Goal: Task Accomplishment & Management: Manage account settings

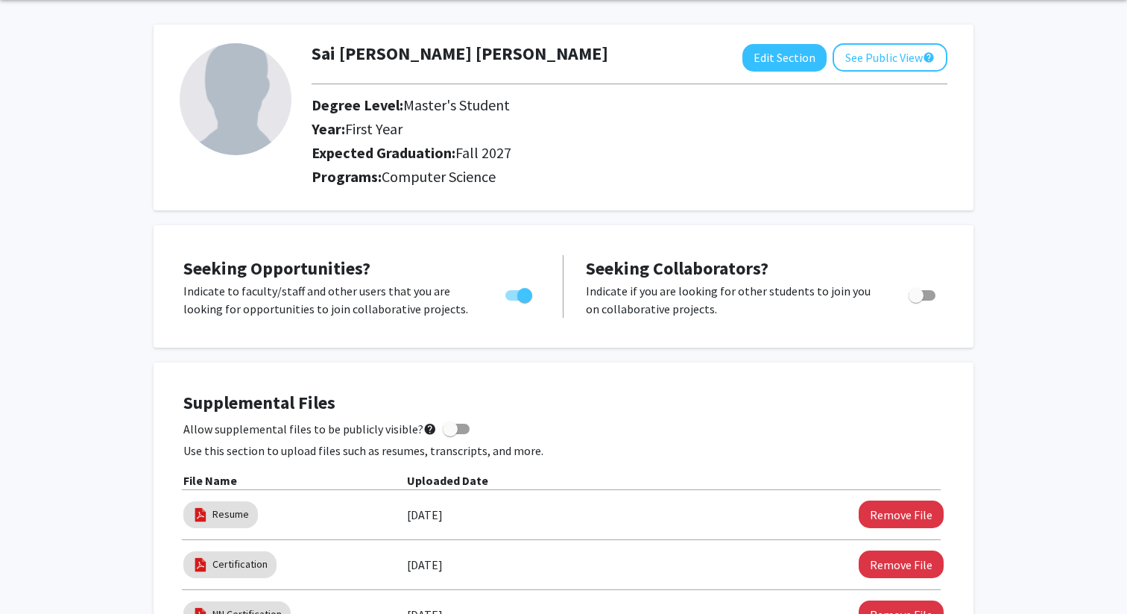
scroll to position [72, 0]
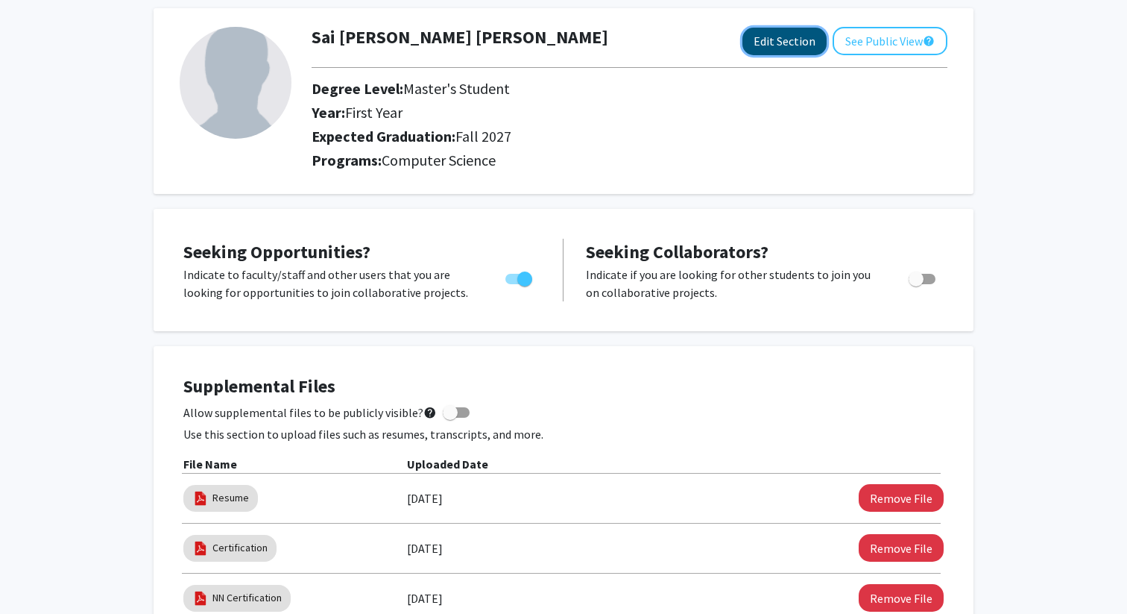
click at [793, 40] on button "Edit Section" at bounding box center [784, 42] width 84 height 28
select select "first_year"
select select "39: fall_2027"
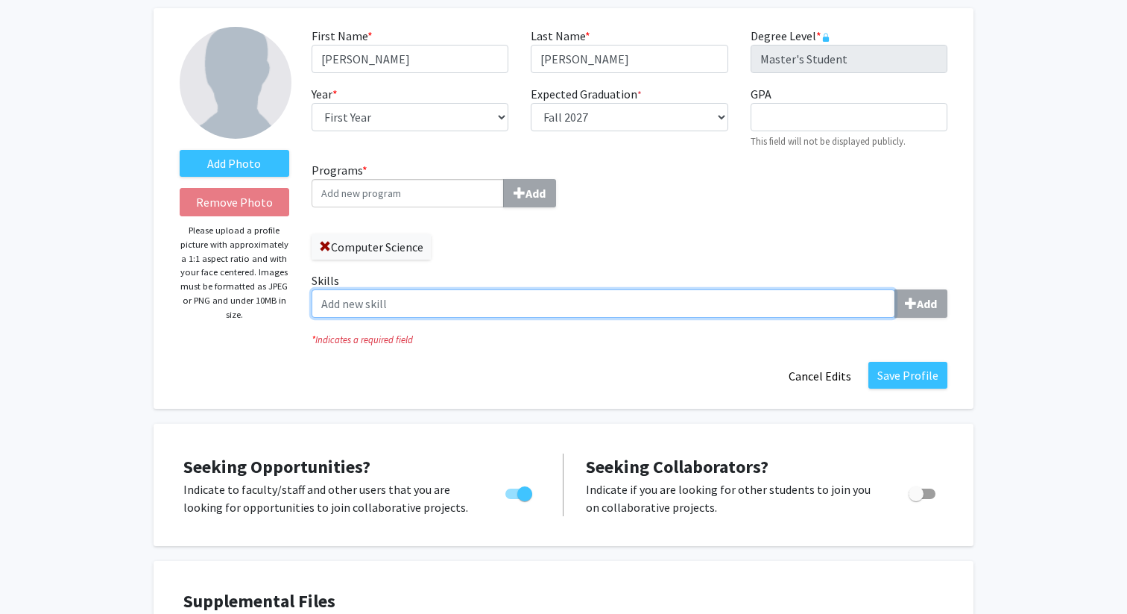
click at [475, 303] on input "Skills Add" at bounding box center [604, 303] width 584 height 28
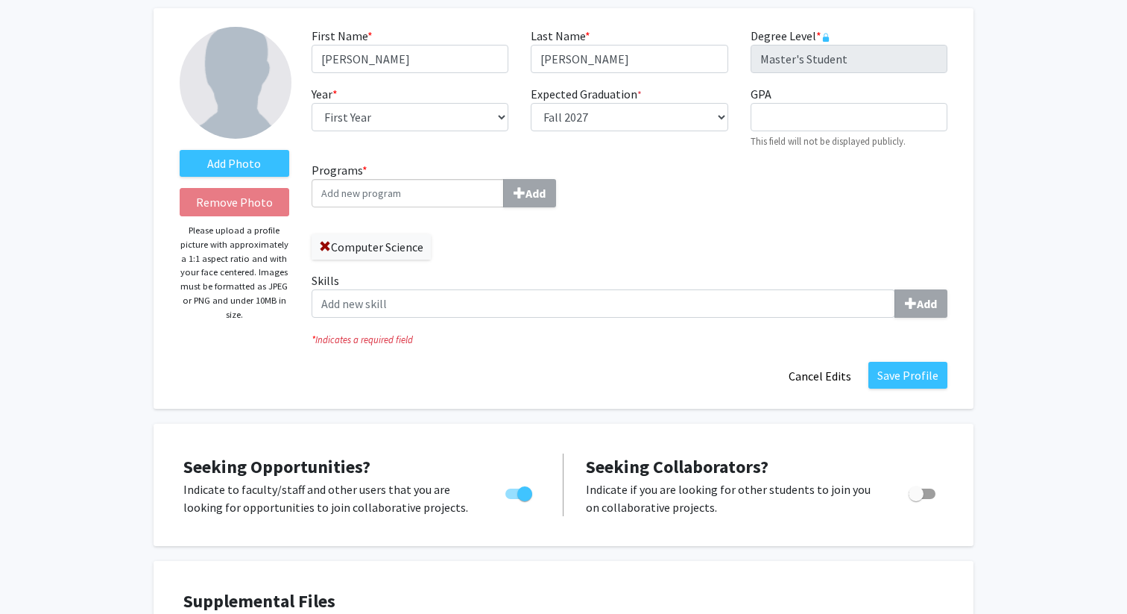
click at [324, 277] on label "Skills Add" at bounding box center [630, 294] width 636 height 46
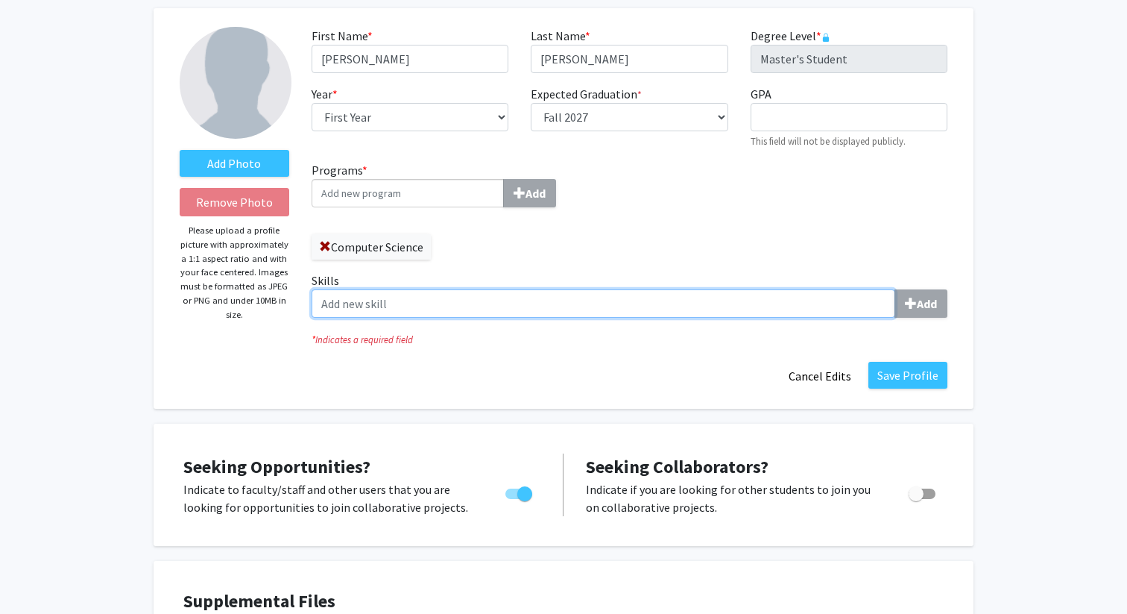
click at [324, 289] on input "Skills Add" at bounding box center [604, 303] width 584 height 28
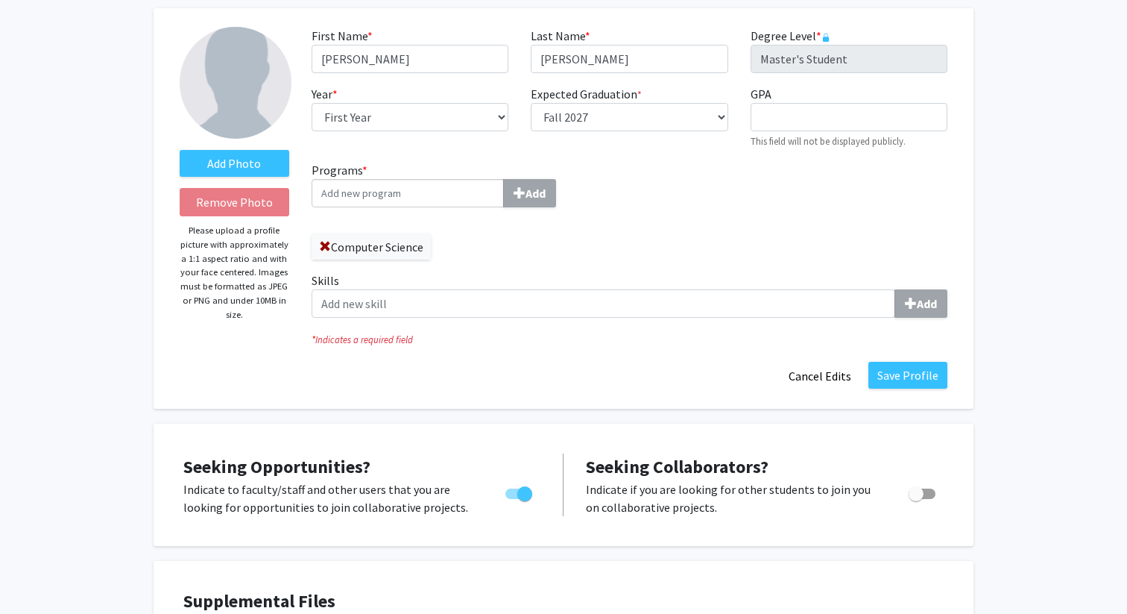
click at [324, 277] on label "Skills Add" at bounding box center [630, 294] width 636 height 46
click at [324, 289] on input "Skills Add" at bounding box center [604, 303] width 584 height 28
copy label "Skills"
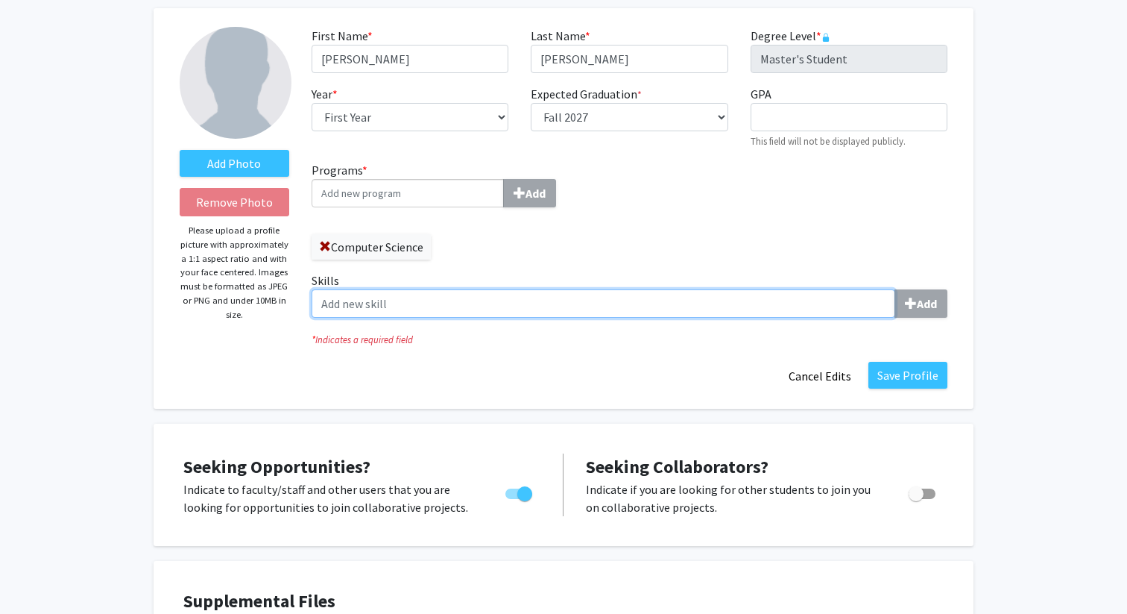
click at [392, 304] on input "Skills Add" at bounding box center [604, 303] width 584 height 28
paste input "SQL, Python, PySpark, DAX, Power BI, Microsoft Fabric, Azure Data Factory, Azur…"
type input "SQL, Python, PySpark, DAX, Power BI, Microsoft Fabric, Azure Data Factory, Azur…"
click at [376, 297] on input "Skills Add" at bounding box center [604, 303] width 584 height 28
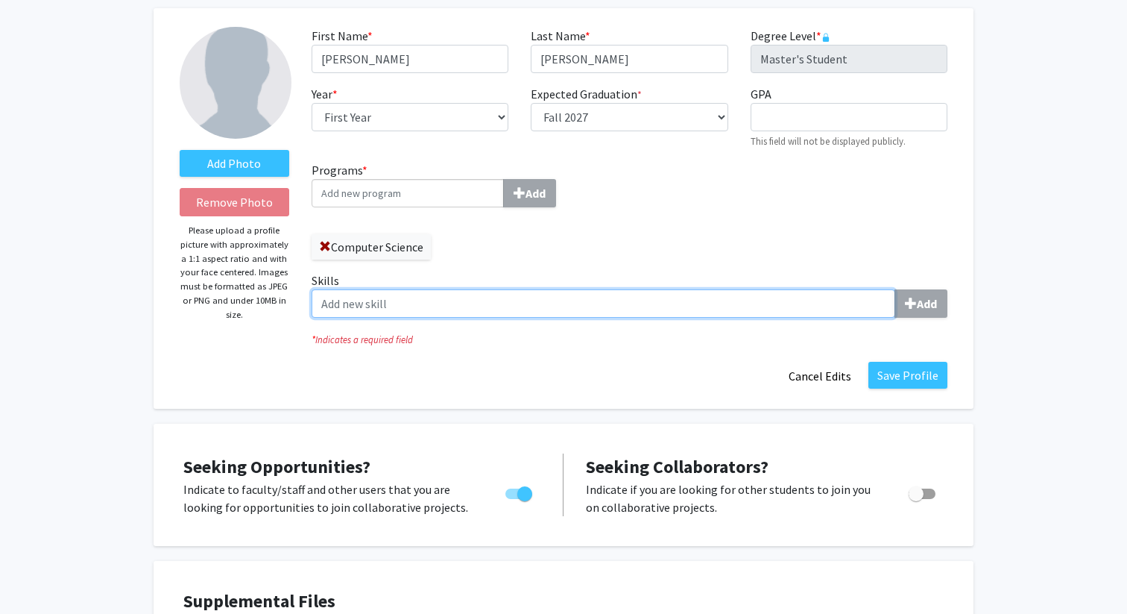
paste input "SQL"
type input "SQL"
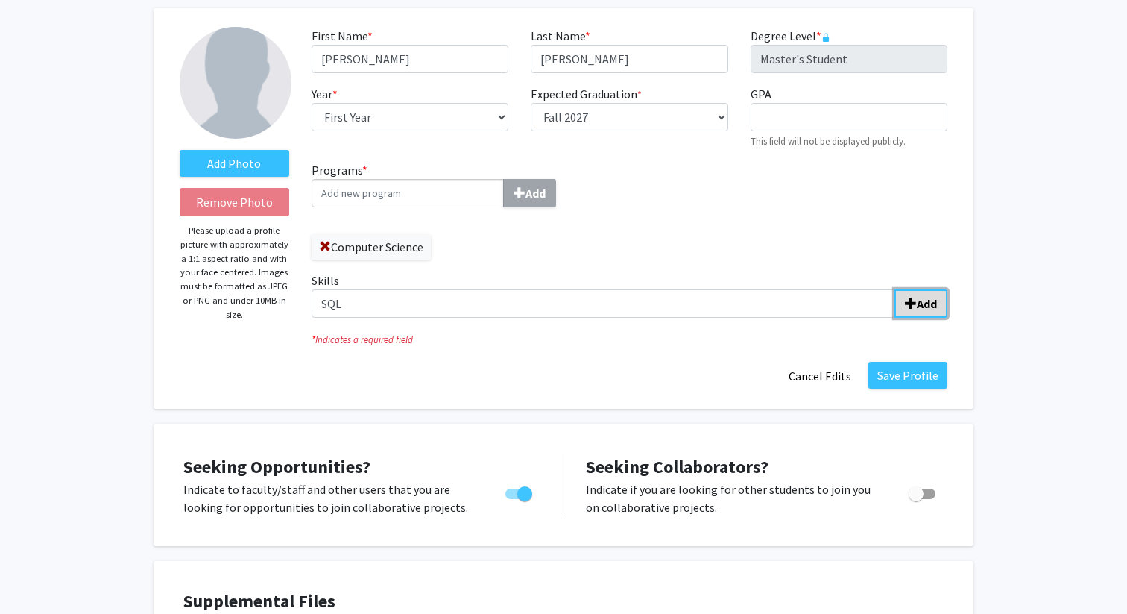
click at [921, 305] on b "Add" at bounding box center [927, 303] width 20 height 15
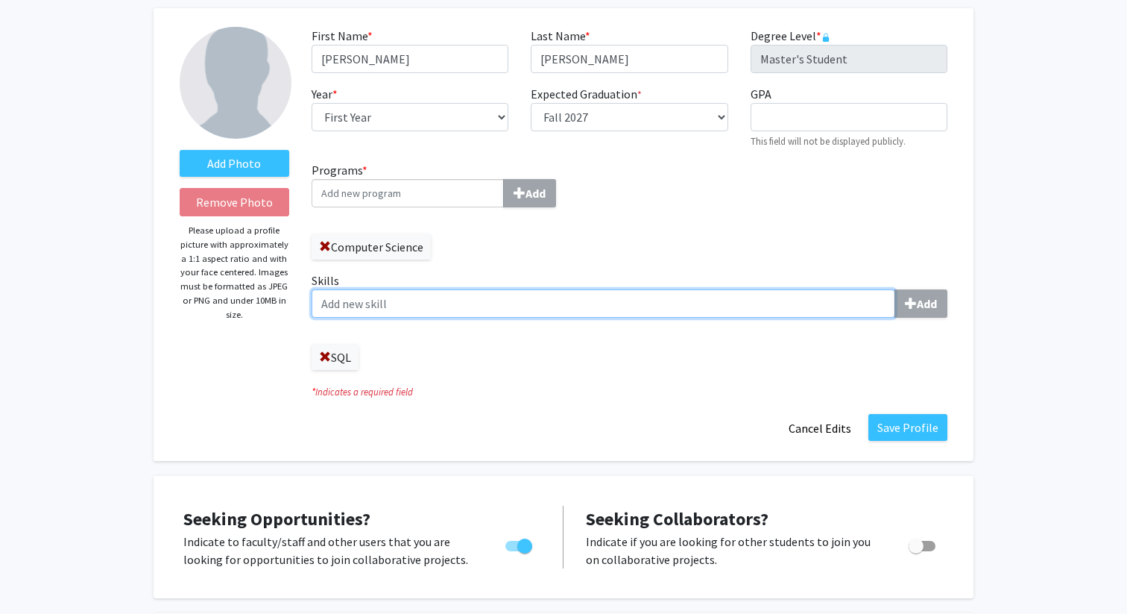
click at [433, 303] on input "Skills Add" at bounding box center [604, 303] width 584 height 28
paste input "Python"
type input "Python"
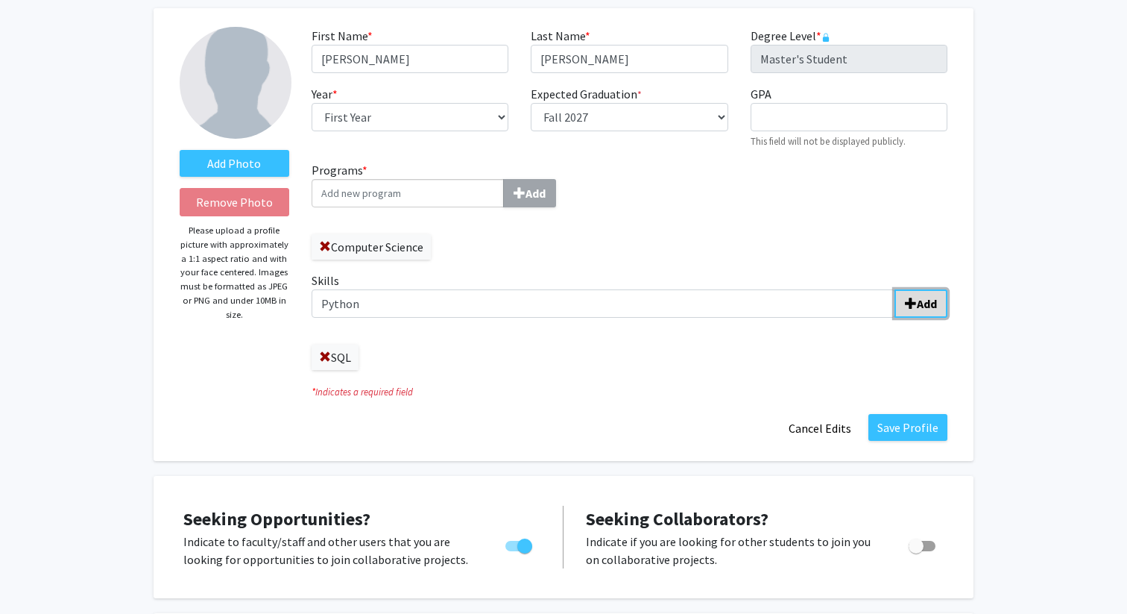
click at [905, 298] on span "submit" at bounding box center [911, 303] width 12 height 12
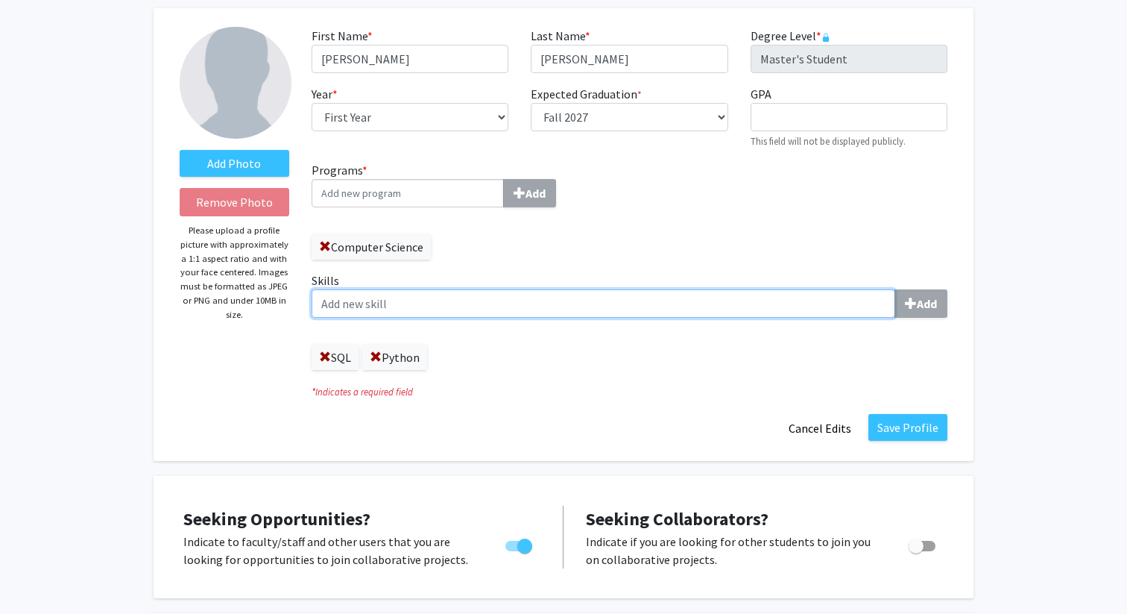
click at [483, 303] on input "Skills Add" at bounding box center [604, 303] width 584 height 28
paste input "PySpark"
type input "PySpark"
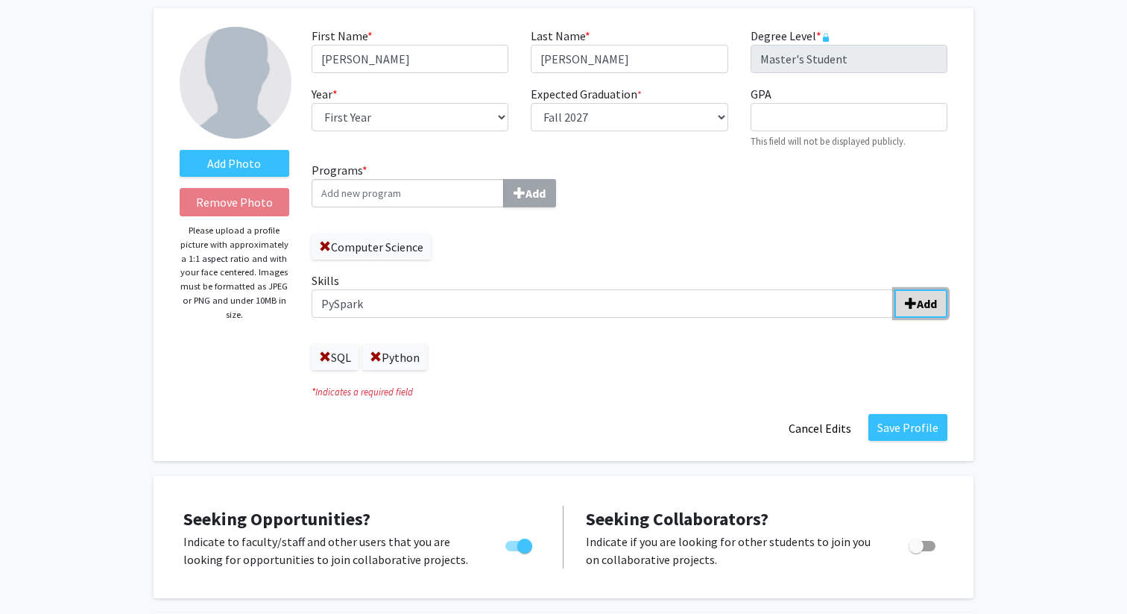
click at [907, 300] on span "submit" at bounding box center [911, 303] width 12 height 12
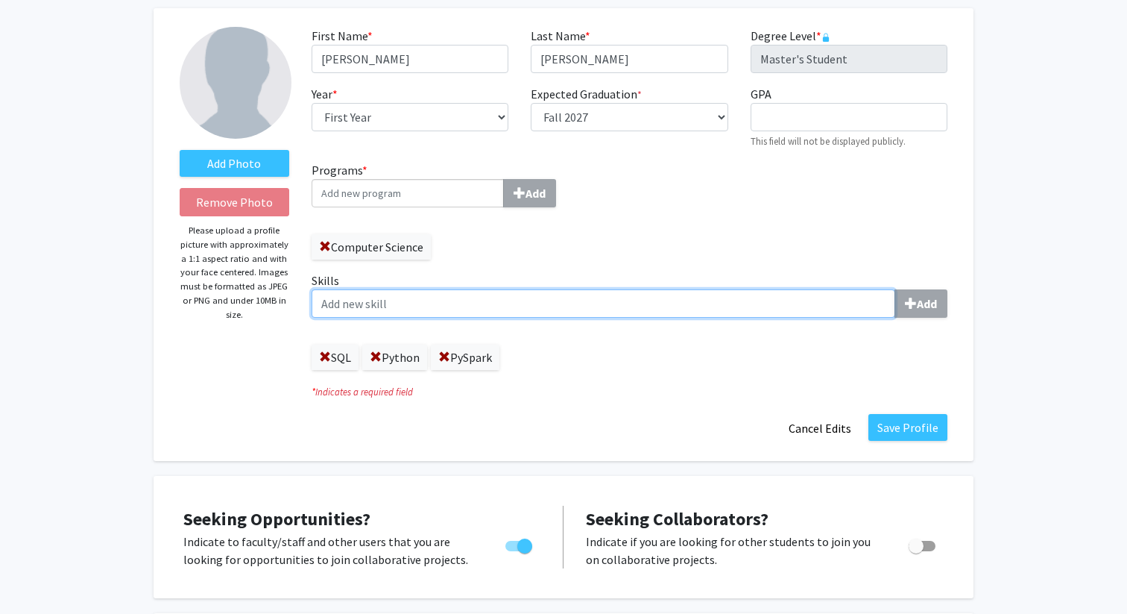
click at [819, 303] on input "Skills Add" at bounding box center [604, 303] width 584 height 28
paste input "DAX"
type input "DAX"
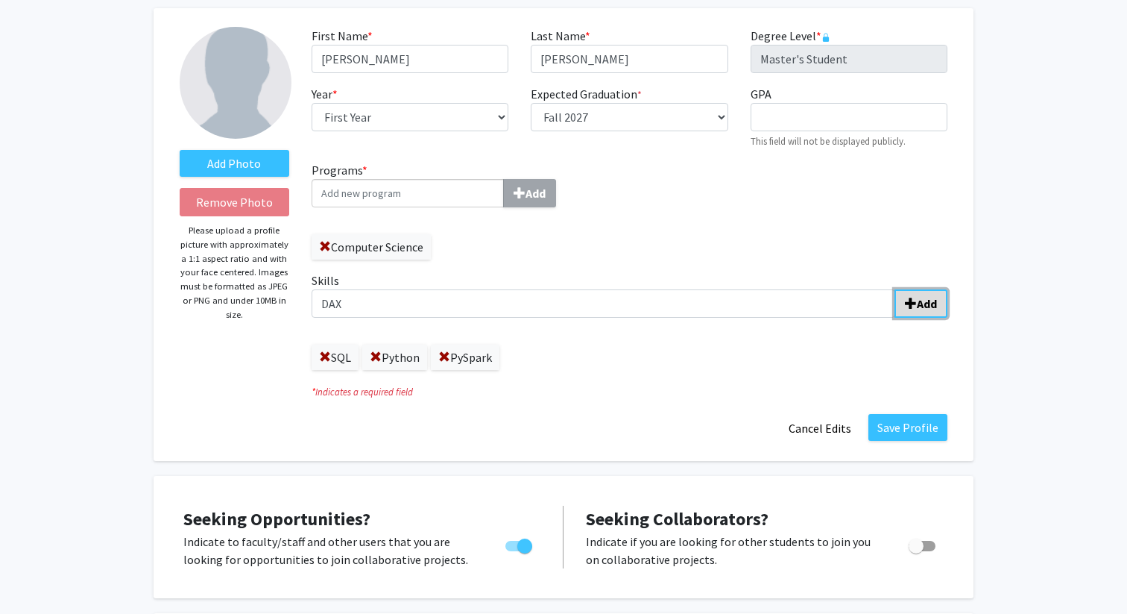
click at [925, 301] on b "Add" at bounding box center [927, 303] width 20 height 15
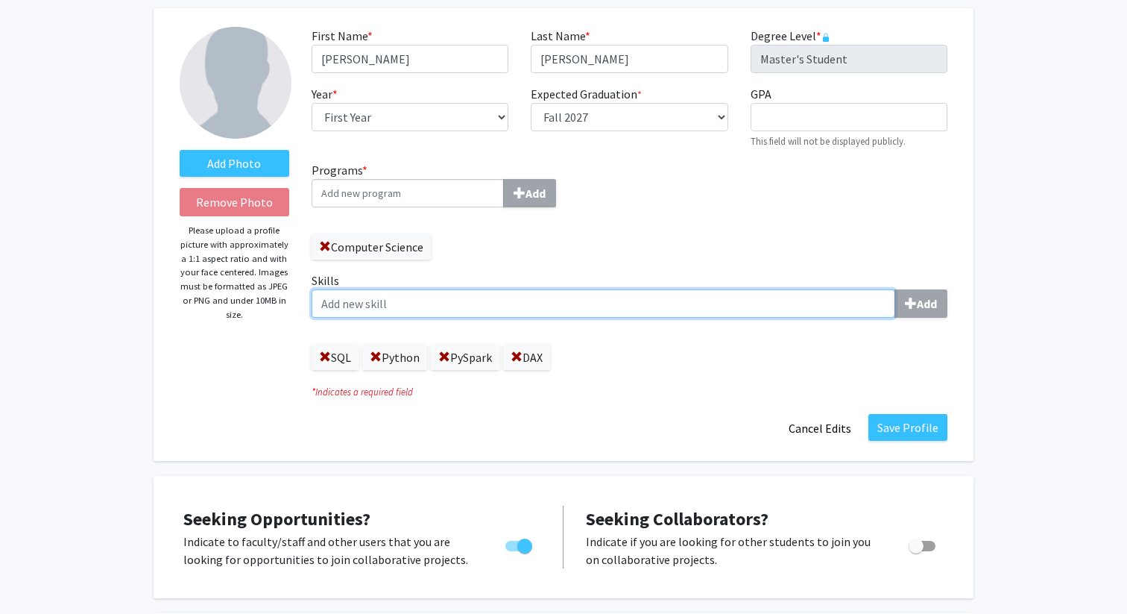
click at [502, 309] on input "Skills Add" at bounding box center [604, 303] width 584 height 28
paste input "Power BI"
type input "Power BI"
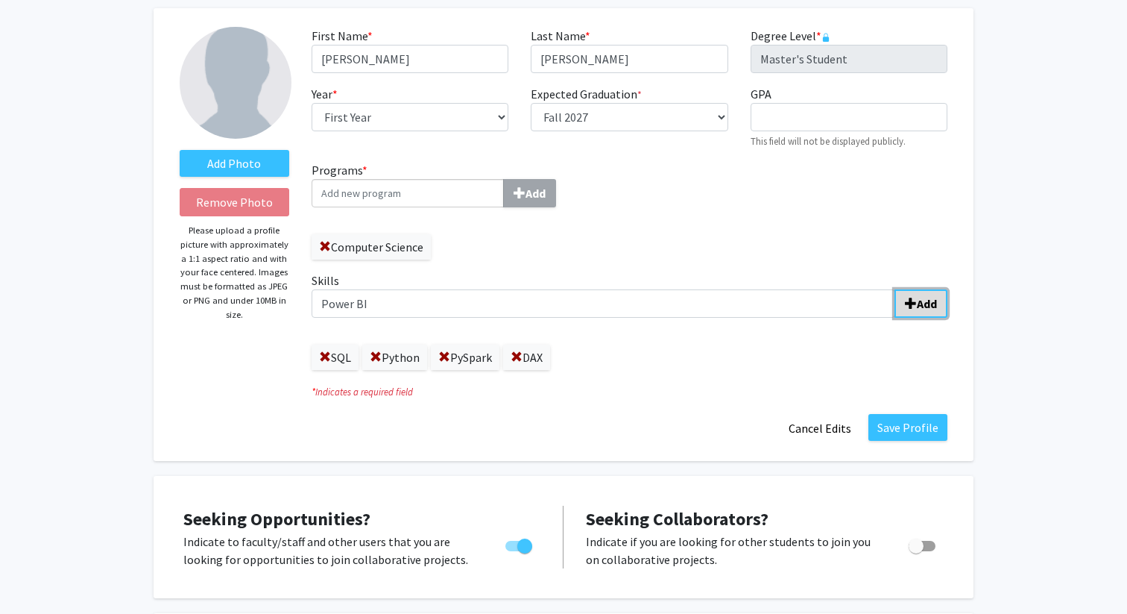
click at [919, 309] on b "Add" at bounding box center [927, 303] width 20 height 15
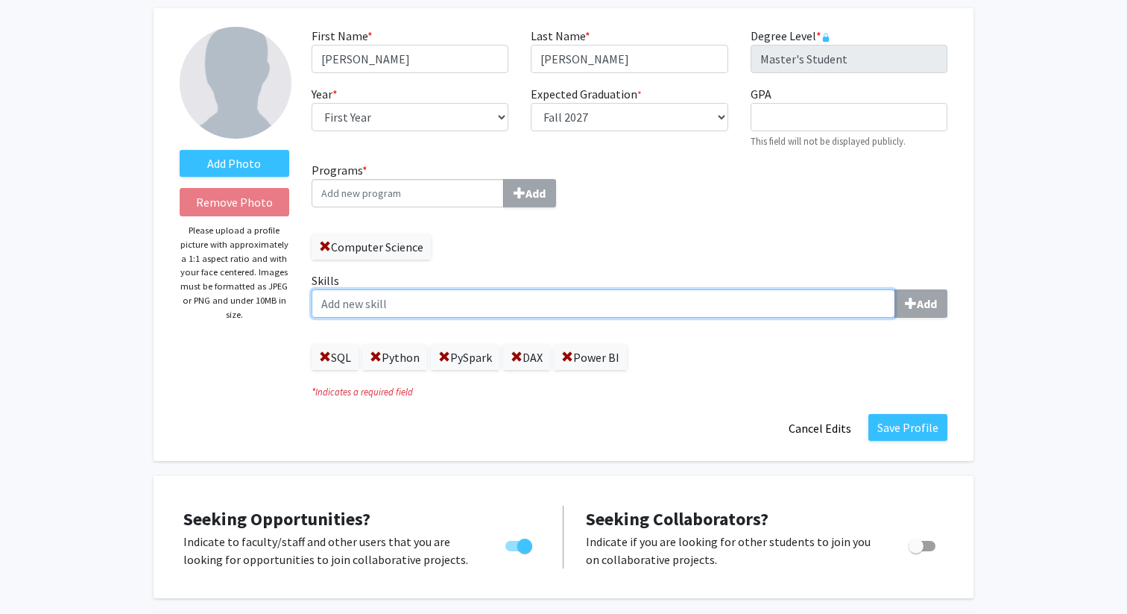
click at [777, 306] on input "Skills Add" at bounding box center [604, 303] width 584 height 28
paste input "Microsoft Fabric"
type input "Microsoft Fabric"
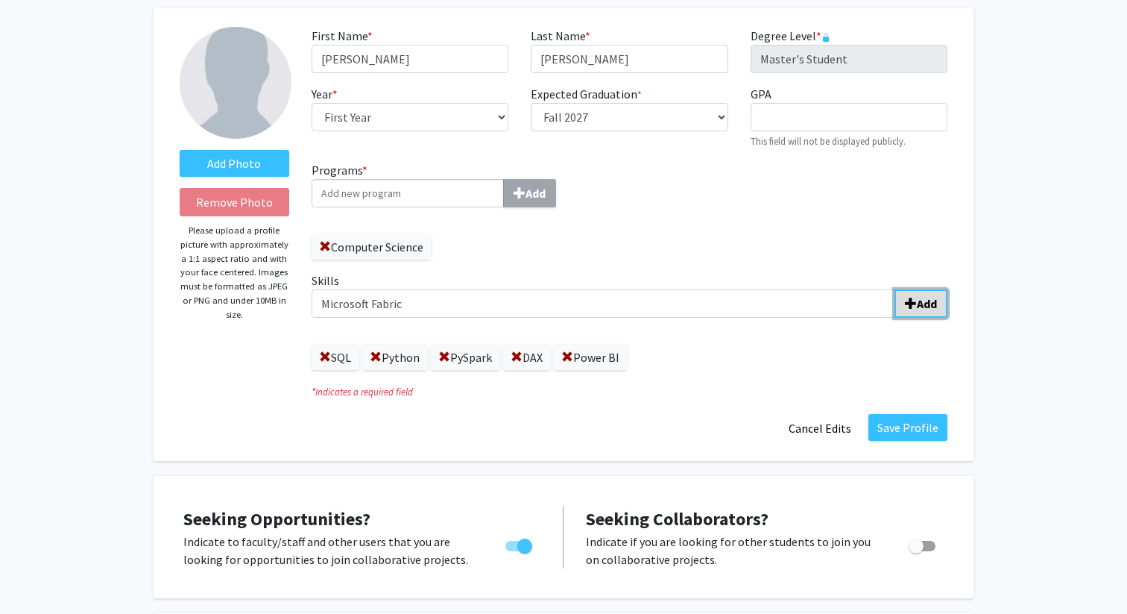
click at [927, 300] on b "Add" at bounding box center [927, 303] width 20 height 15
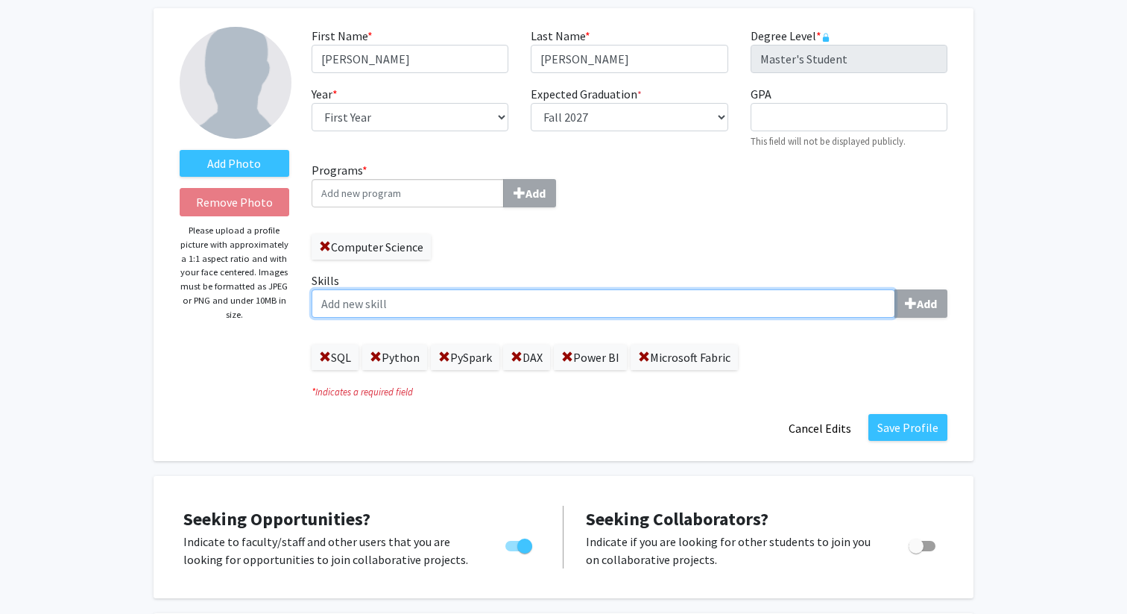
click at [618, 302] on input "Skills Add" at bounding box center [604, 303] width 584 height 28
paste input "Azure Data Factory"
type input "Azure Data Factory"
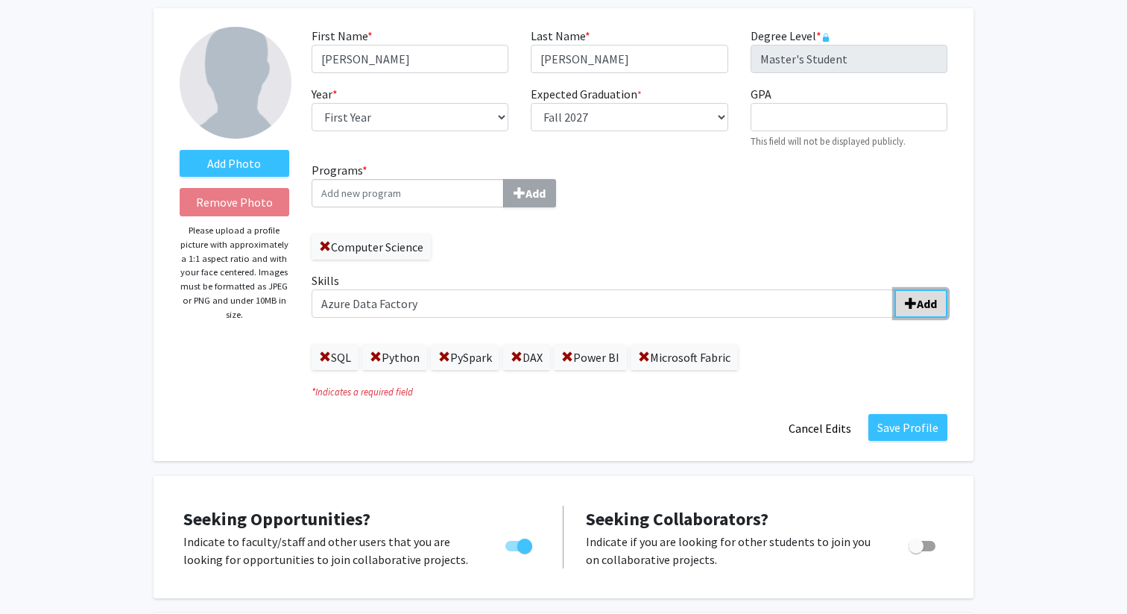
click at [924, 306] on b "Add" at bounding box center [927, 303] width 20 height 15
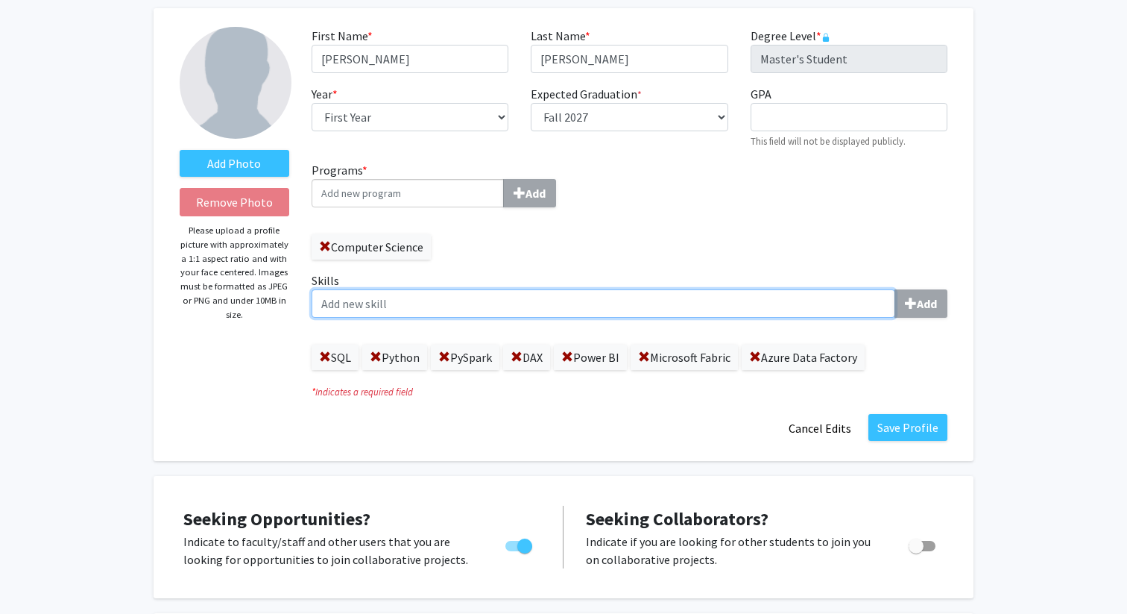
click at [496, 306] on input "Skills Add" at bounding box center [604, 303] width 584 height 28
paste input "Azure [MEDICAL_DATA] Analytics"
type input "Azure [MEDICAL_DATA] Analytics"
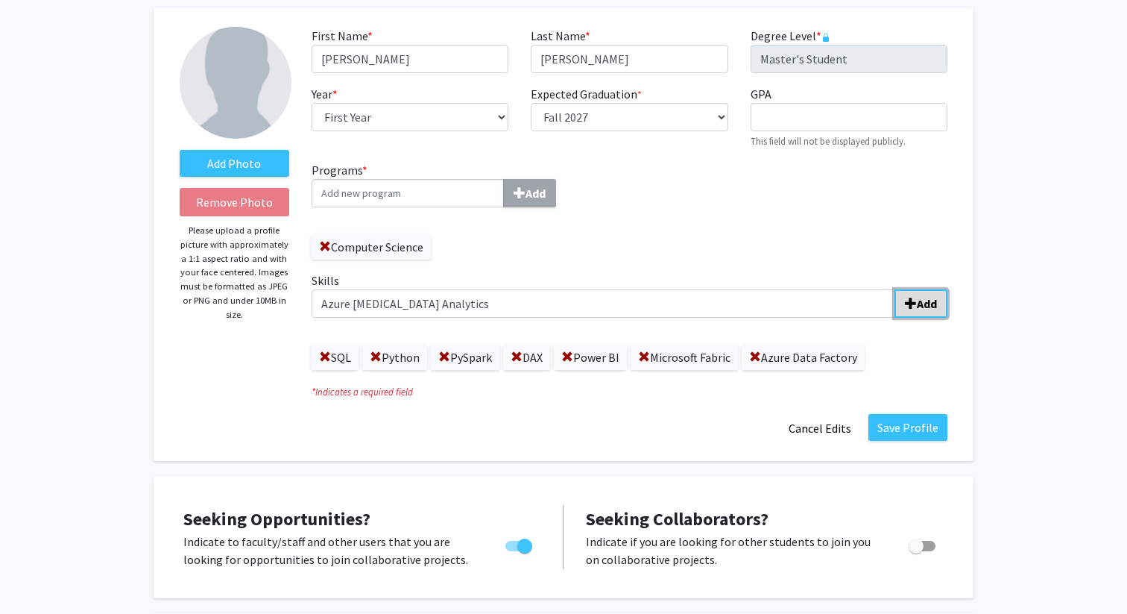
click at [916, 299] on span "submit" at bounding box center [911, 303] width 12 height 12
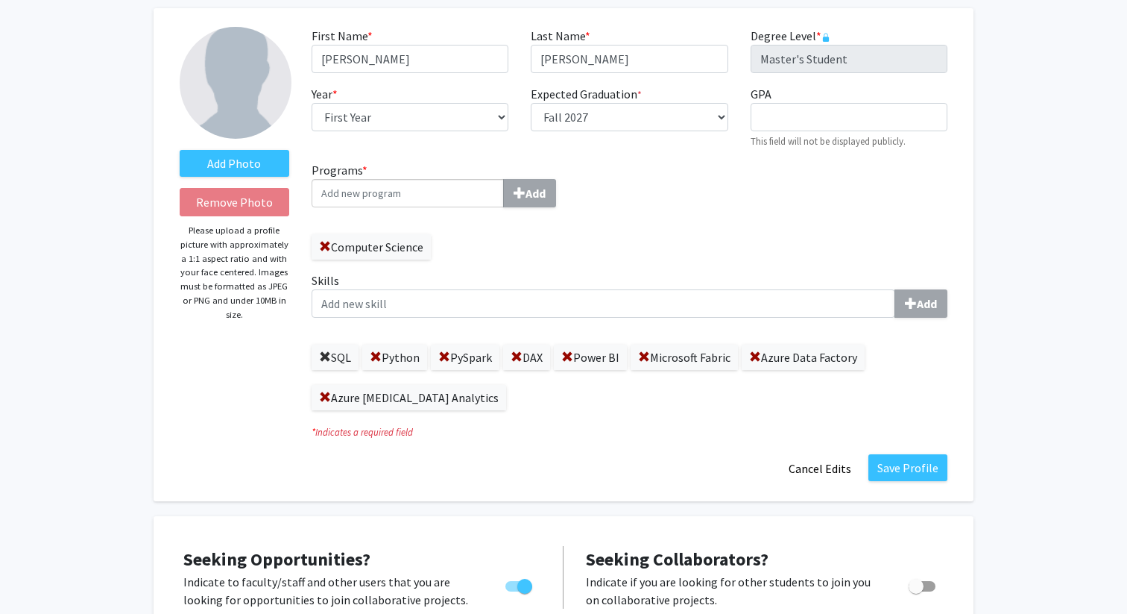
click at [325, 356] on span at bounding box center [325, 357] width 12 height 12
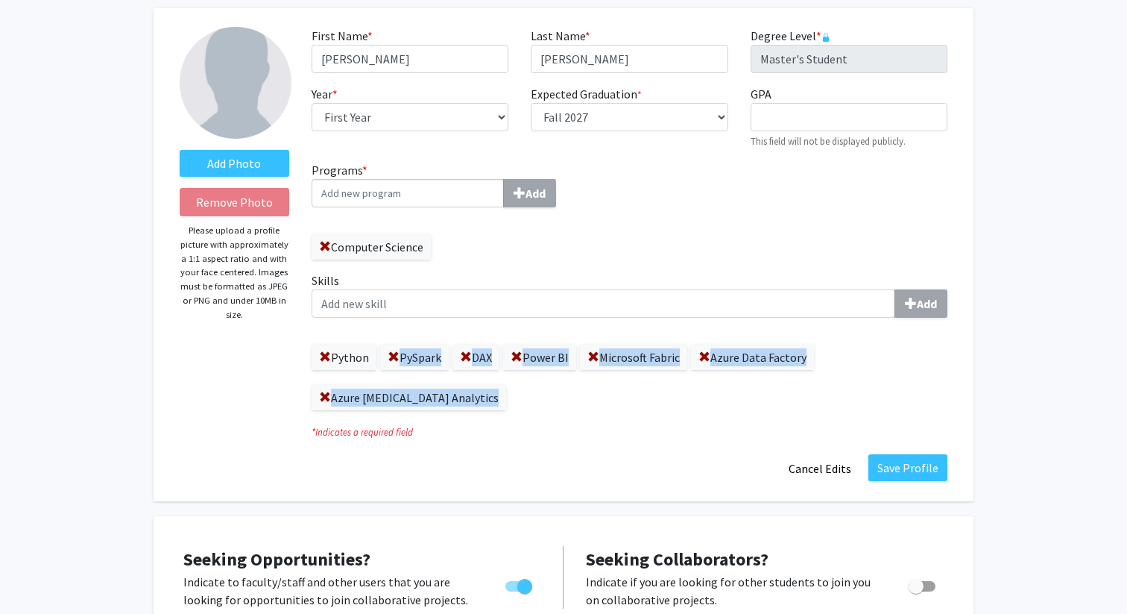
click at [388, 356] on span at bounding box center [394, 357] width 12 height 12
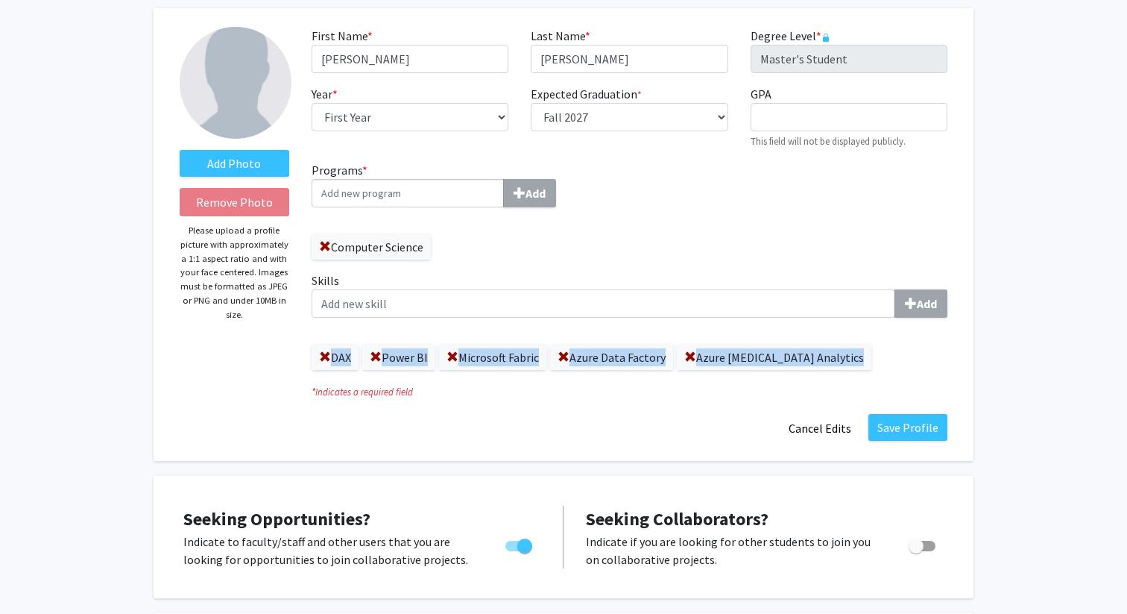
click at [325, 356] on span at bounding box center [325, 357] width 12 height 12
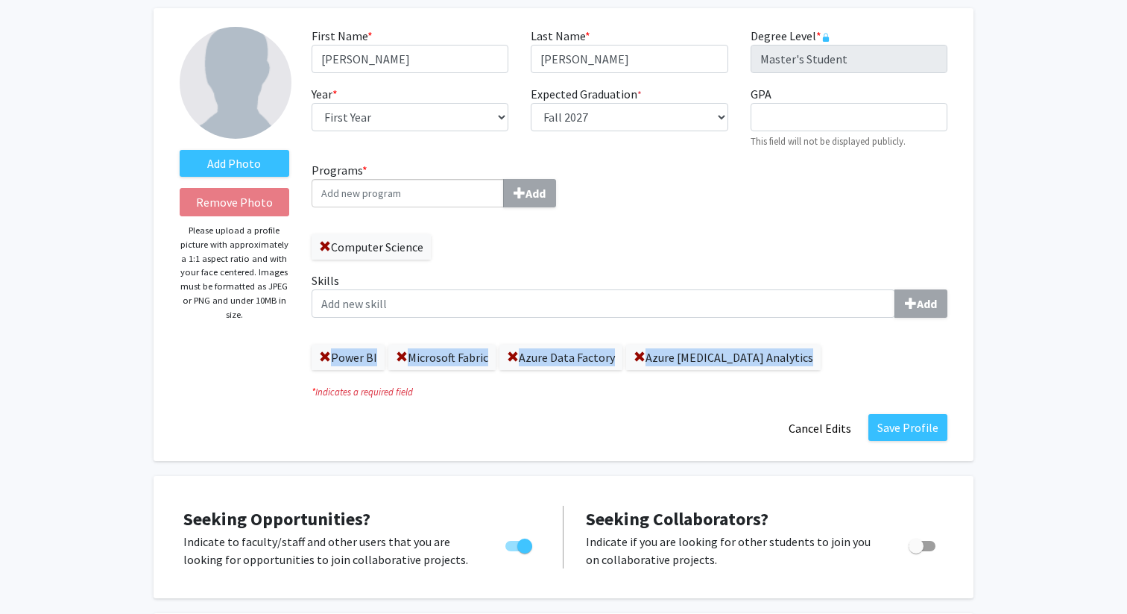
click at [325, 356] on span at bounding box center [325, 357] width 12 height 12
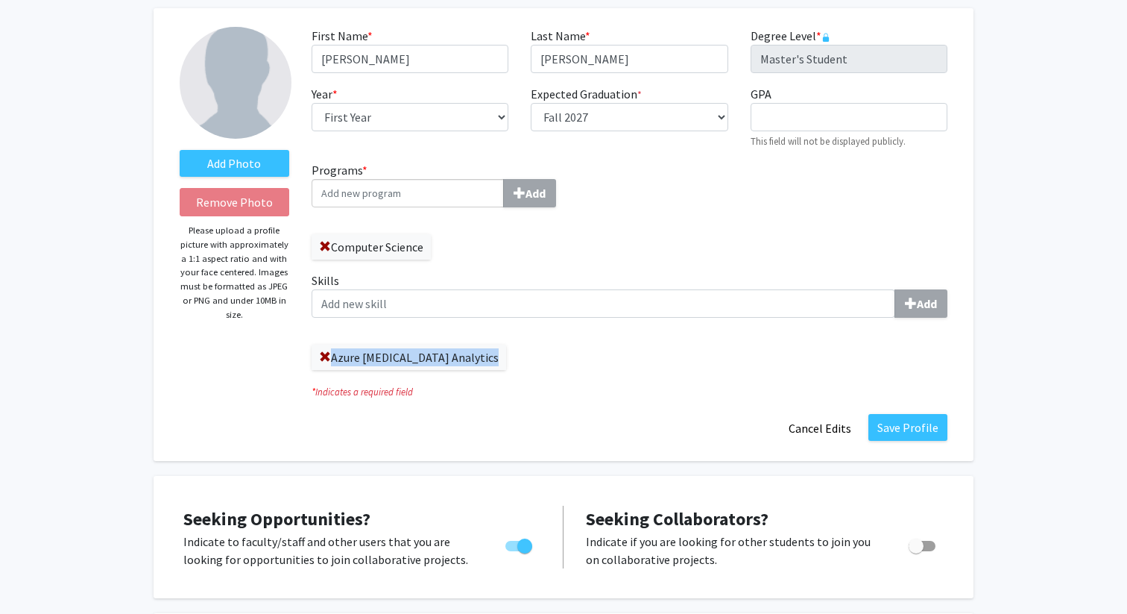
click at [325, 356] on span at bounding box center [325, 357] width 12 height 12
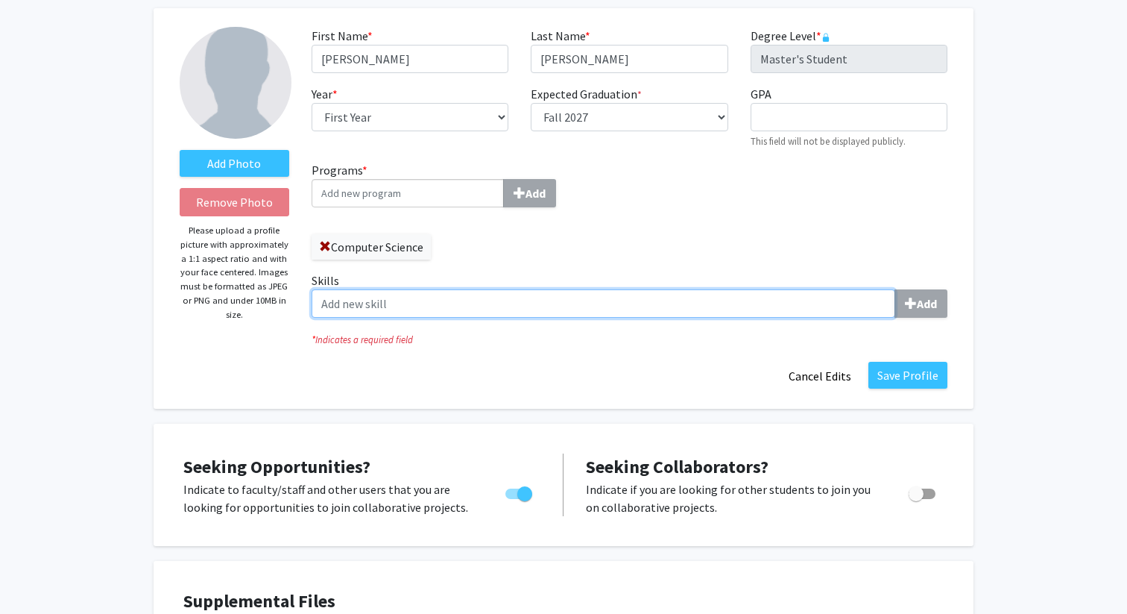
click at [409, 301] on input "Skills Add" at bounding box center [604, 303] width 584 height 28
paste input "Data modeling"
type input "Data modeling"
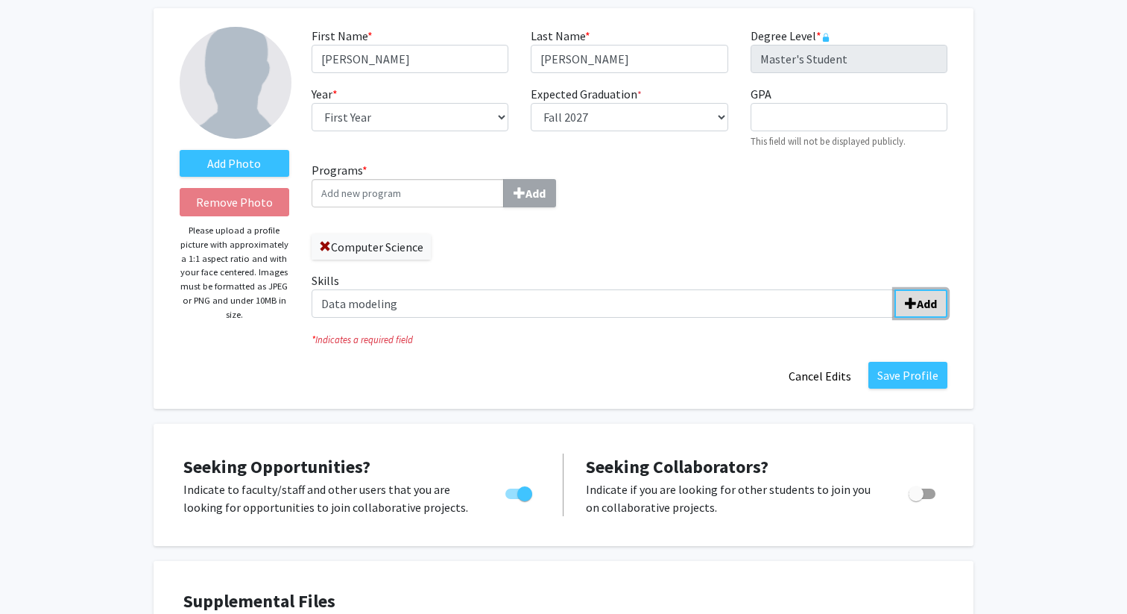
click at [921, 299] on b "Add" at bounding box center [927, 303] width 20 height 15
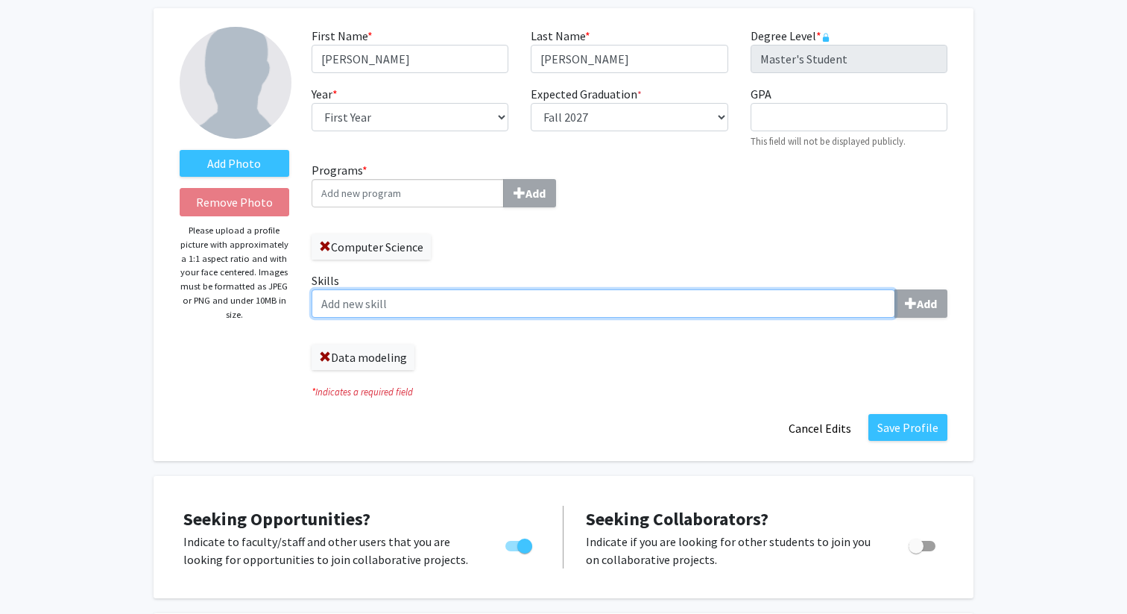
click at [508, 301] on input "Skills Add" at bounding box center [604, 303] width 584 height 28
paste input "ETL pipeline development"
type input "ETL pipeline development"
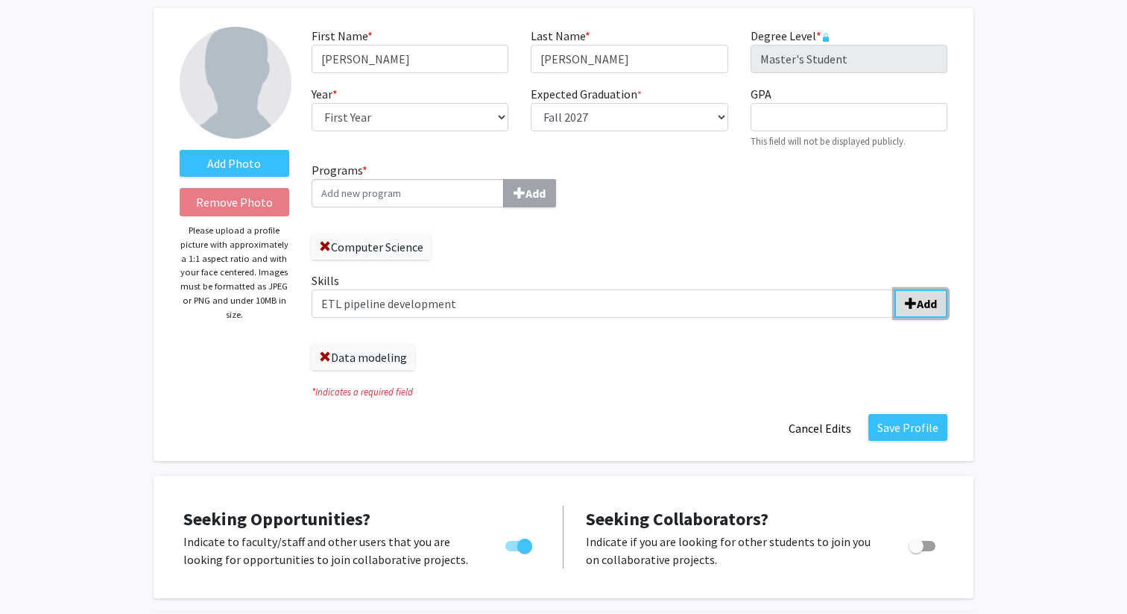
click at [910, 309] on button "Add" at bounding box center [921, 303] width 53 height 28
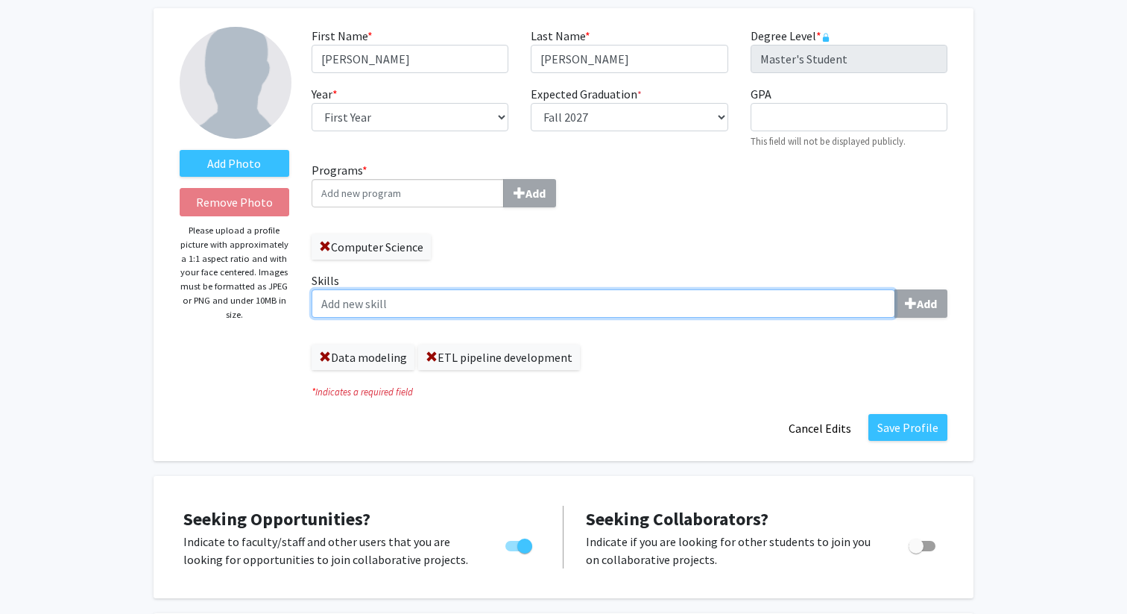
click at [520, 300] on input "Skills Add" at bounding box center [604, 303] width 584 height 28
paste input "dashboard design"
type input "dashboard design"
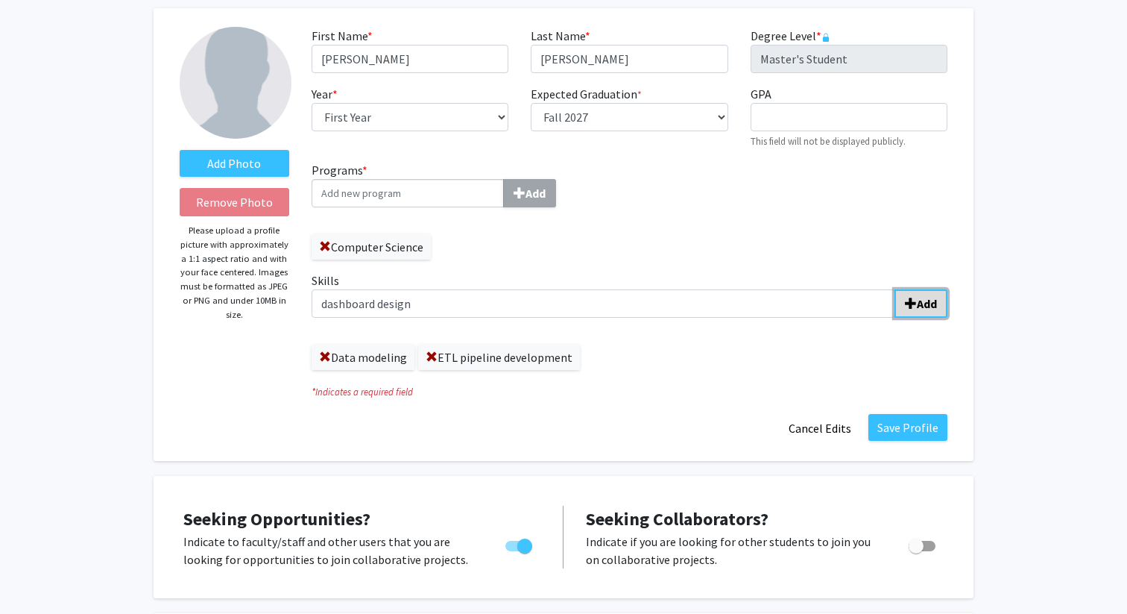
click at [921, 299] on b "Add" at bounding box center [927, 303] width 20 height 15
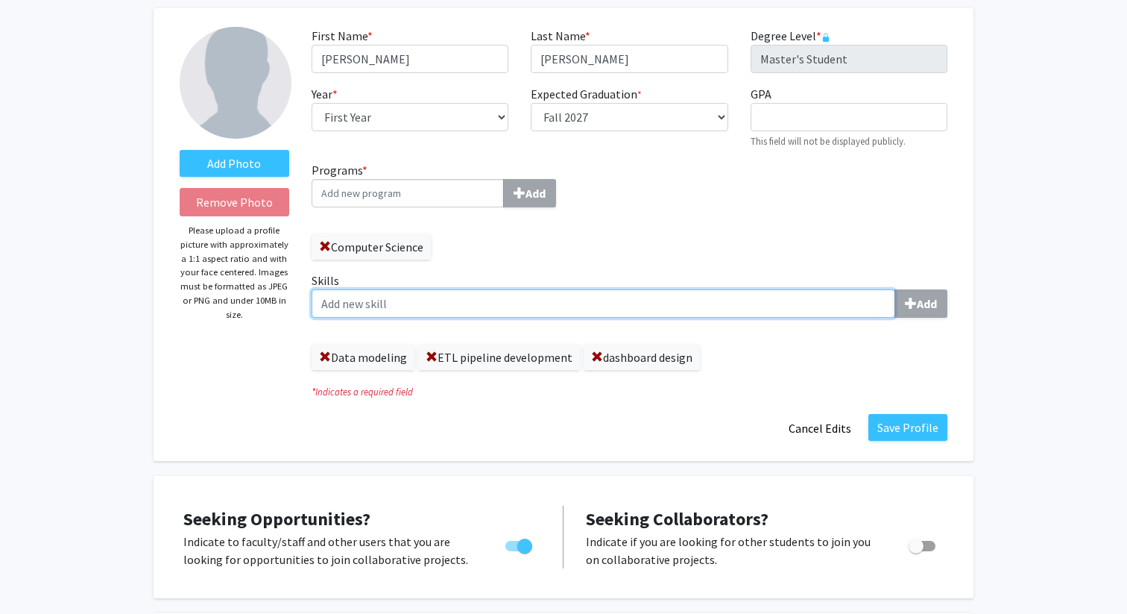
click at [562, 306] on input "Skills Add" at bounding box center [604, 303] width 584 height 28
paste input "performance tuning"
type input "performance tuning"
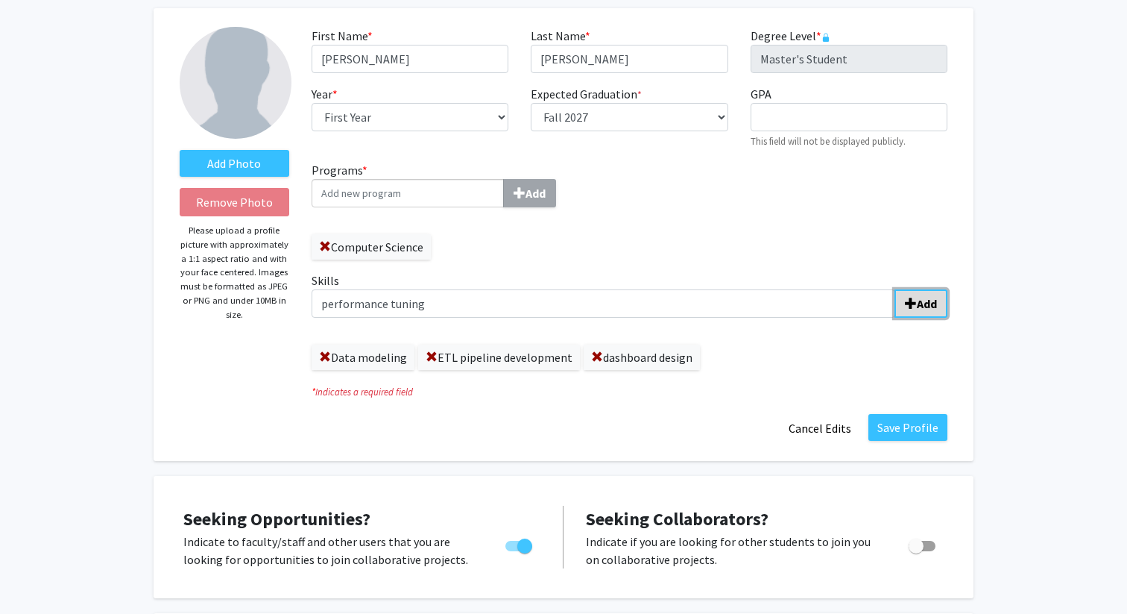
click at [915, 304] on span "submit" at bounding box center [911, 303] width 12 height 12
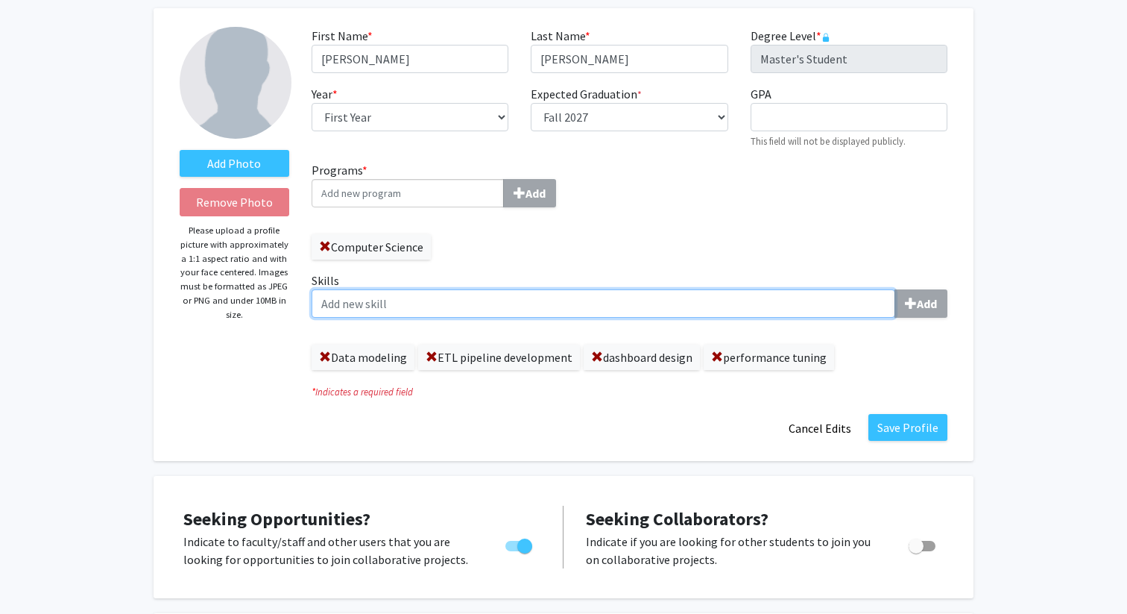
click at [450, 306] on input "Skills Add" at bounding box center [604, 303] width 584 height 28
paste input "structured problem-solving"
type input "structured problem-solving"
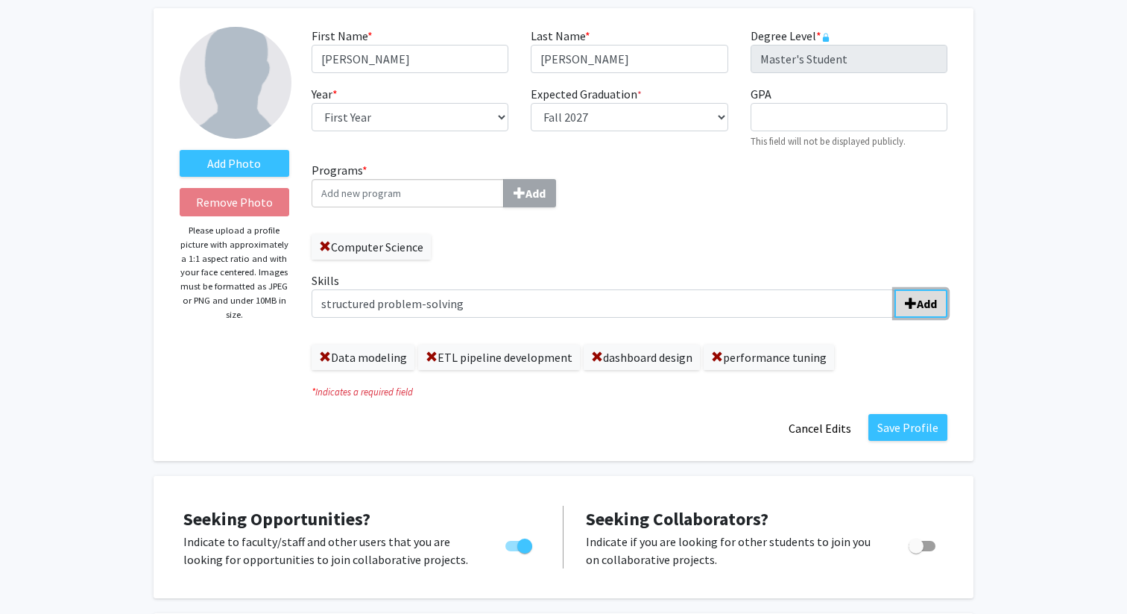
click at [906, 309] on span "submit" at bounding box center [911, 303] width 12 height 12
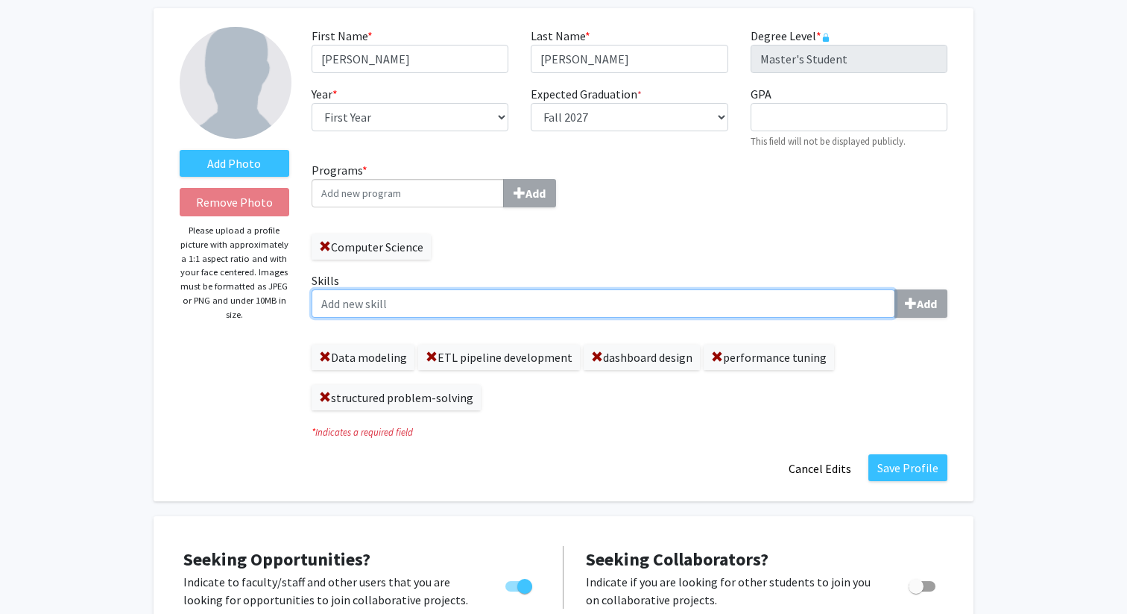
click at [523, 307] on input "Skills Add" at bounding box center [604, 303] width 584 height 28
paste input "technical troubleshooting"
type input "technical troubleshooting"
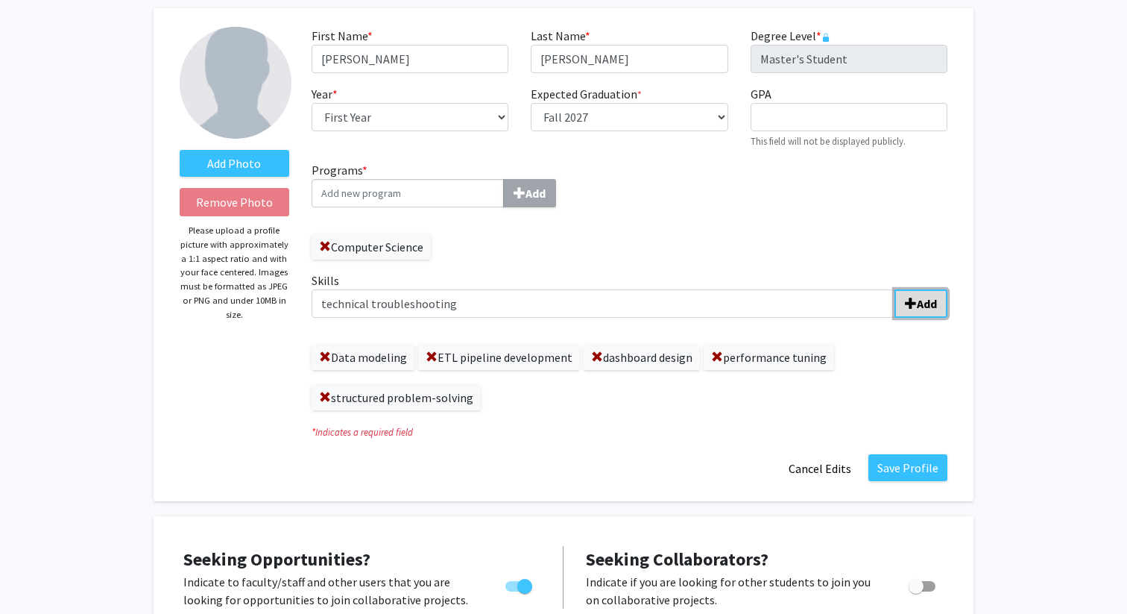
click at [937, 301] on button "Add" at bounding box center [921, 303] width 53 height 28
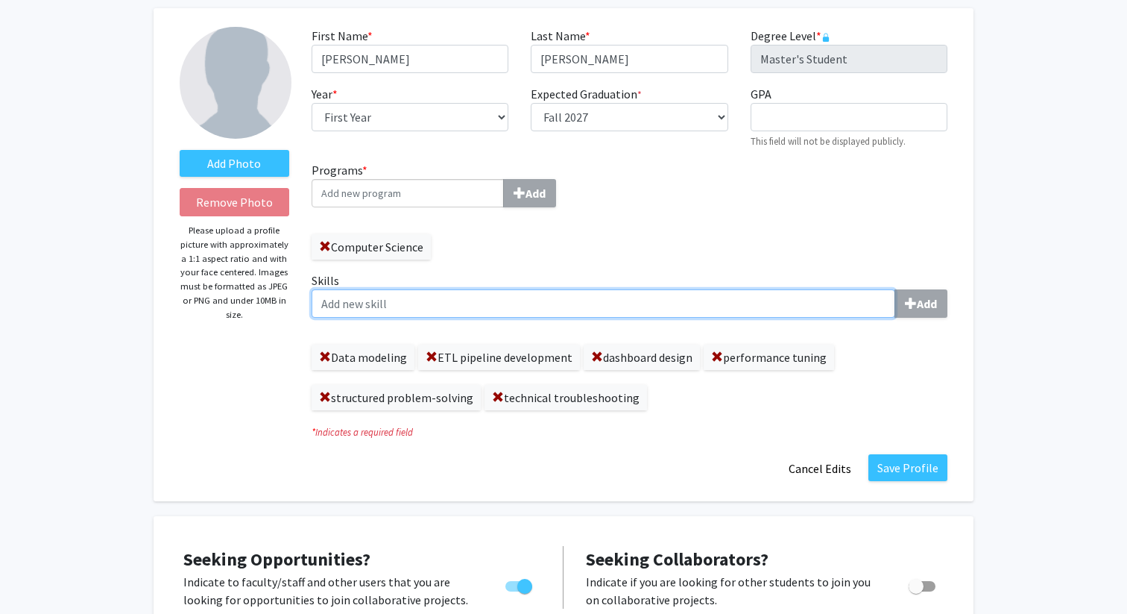
click at [438, 297] on input "Skills Add" at bounding box center [604, 303] width 584 height 28
paste input "machine learning experimentation"
type input "machine learning experimentation"
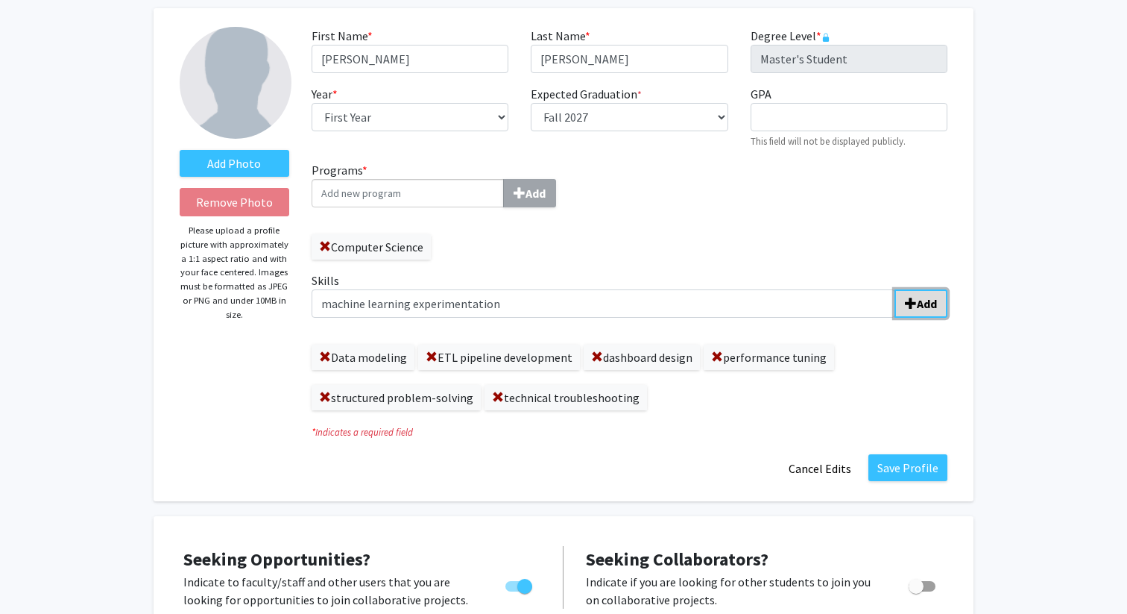
click at [926, 309] on b "Add" at bounding box center [927, 303] width 20 height 15
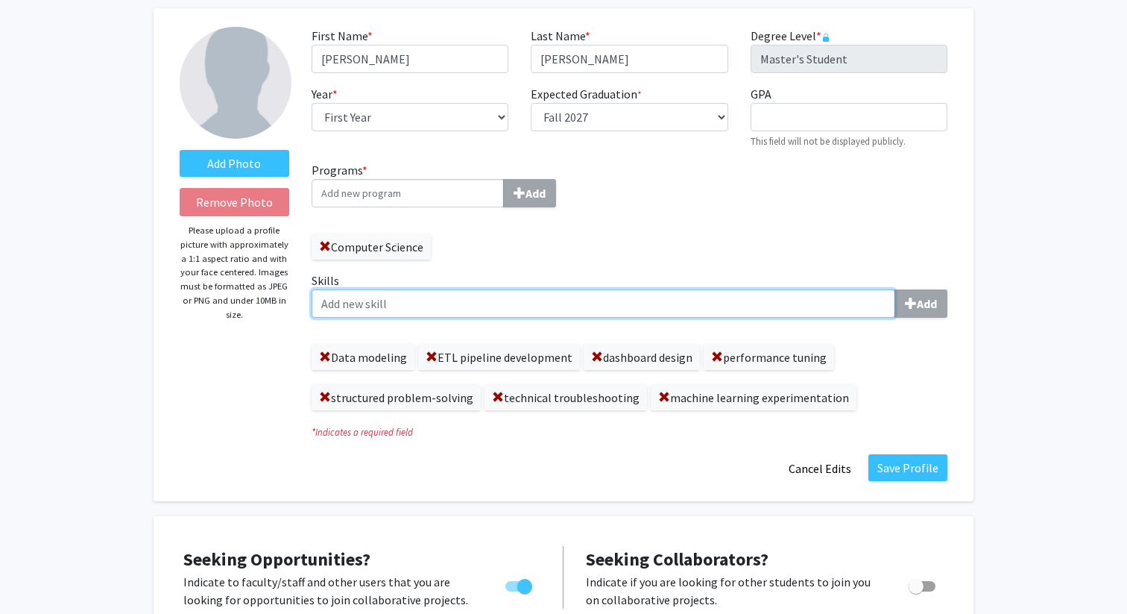
click at [612, 308] on input "Skills Add" at bounding box center [604, 303] width 584 height 28
paste input "computer vision implementation"
type input "computer vision implementation"
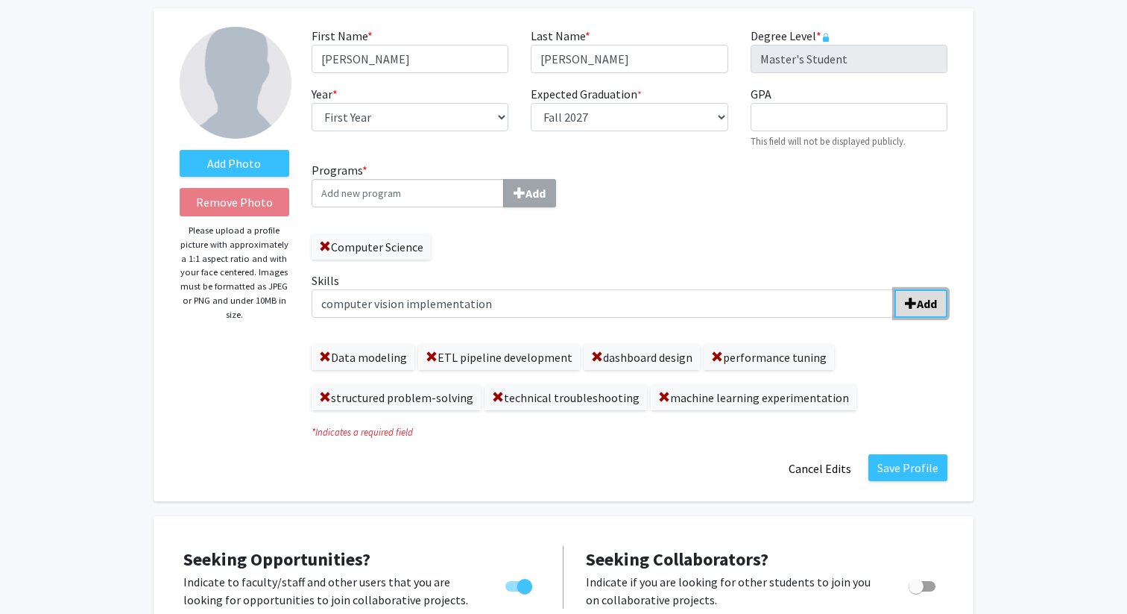
click at [913, 303] on span "submit" at bounding box center [911, 303] width 12 height 12
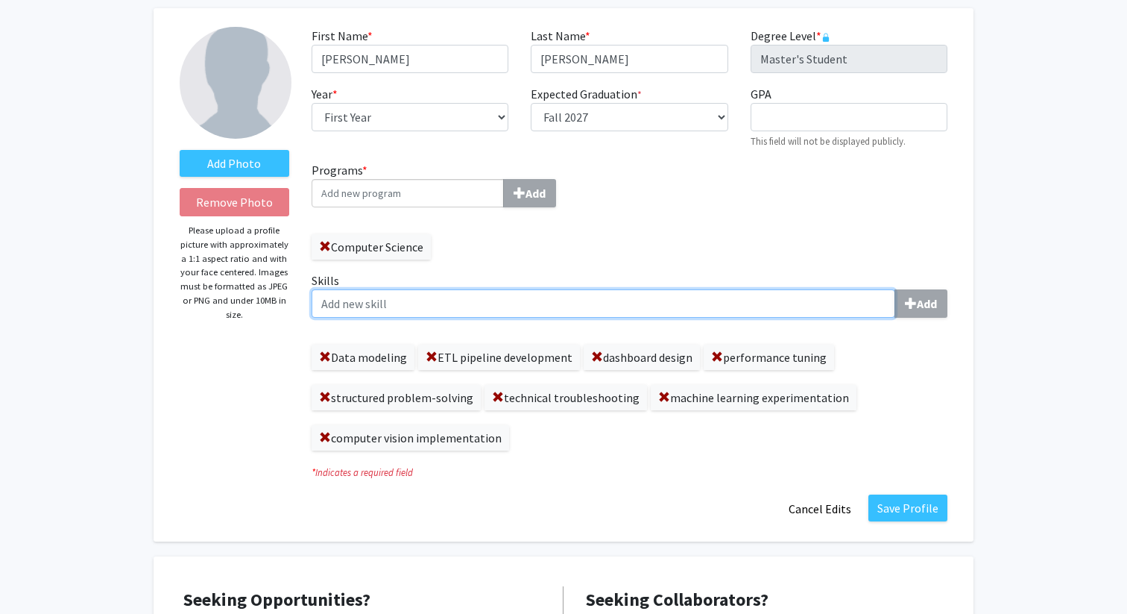
click at [539, 307] on input "Skills Add" at bounding box center [604, 303] width 584 height 28
paste input "cloud-native solution architecture"
type input "cloud-native solution architecture"
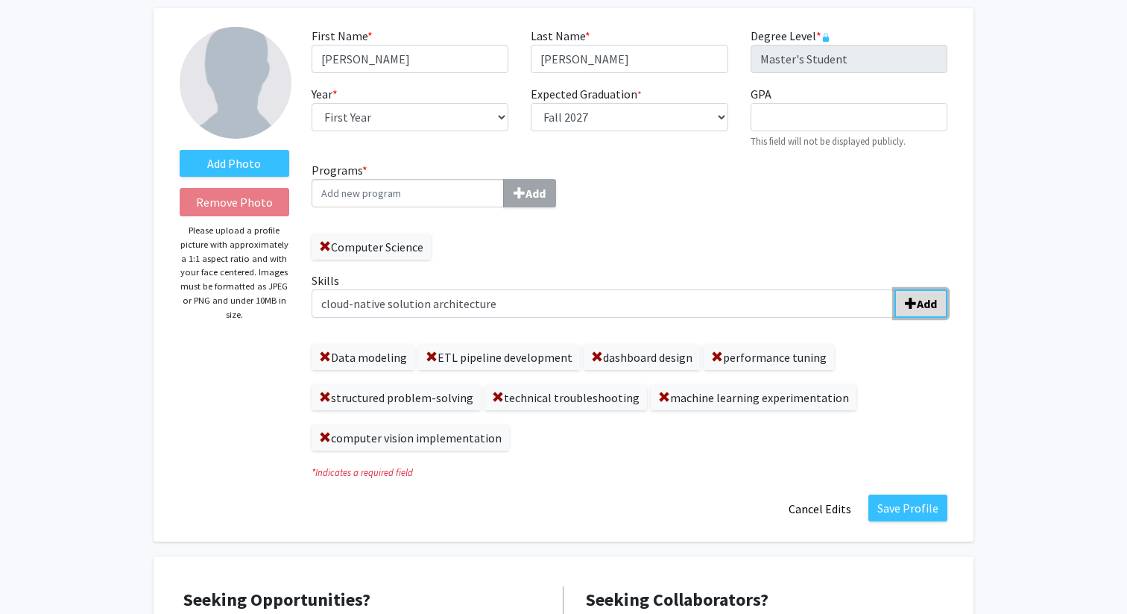
click at [930, 308] on b "Add" at bounding box center [927, 303] width 20 height 15
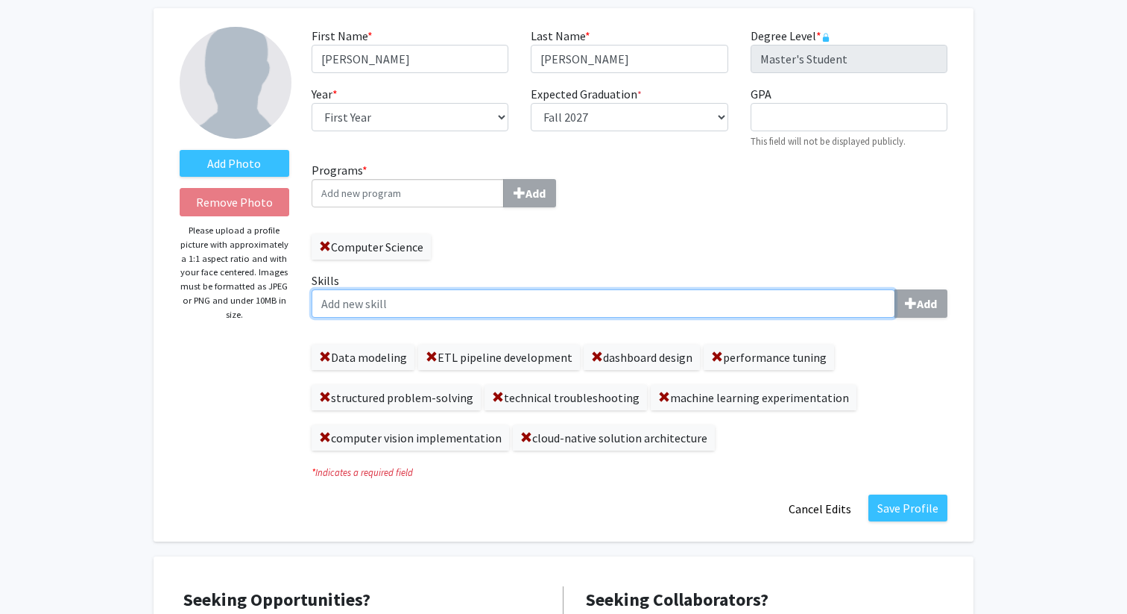
click at [631, 298] on input "Skills Add" at bounding box center [604, 303] width 584 height 28
paste input "collaborative research"
type input "collaborative research"
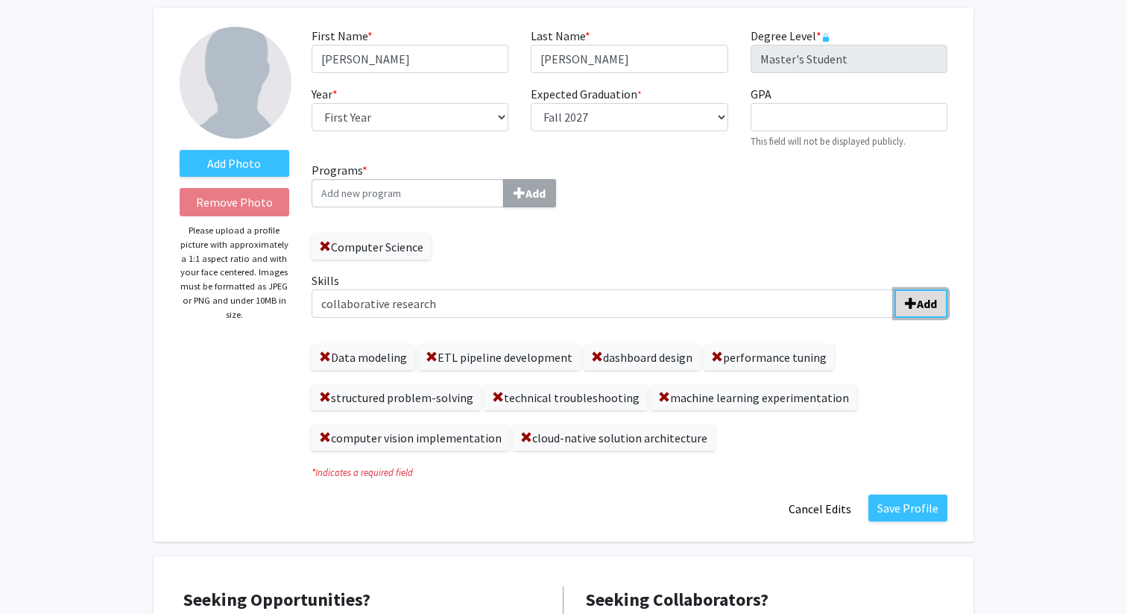
click at [934, 309] on b "Add" at bounding box center [927, 303] width 20 height 15
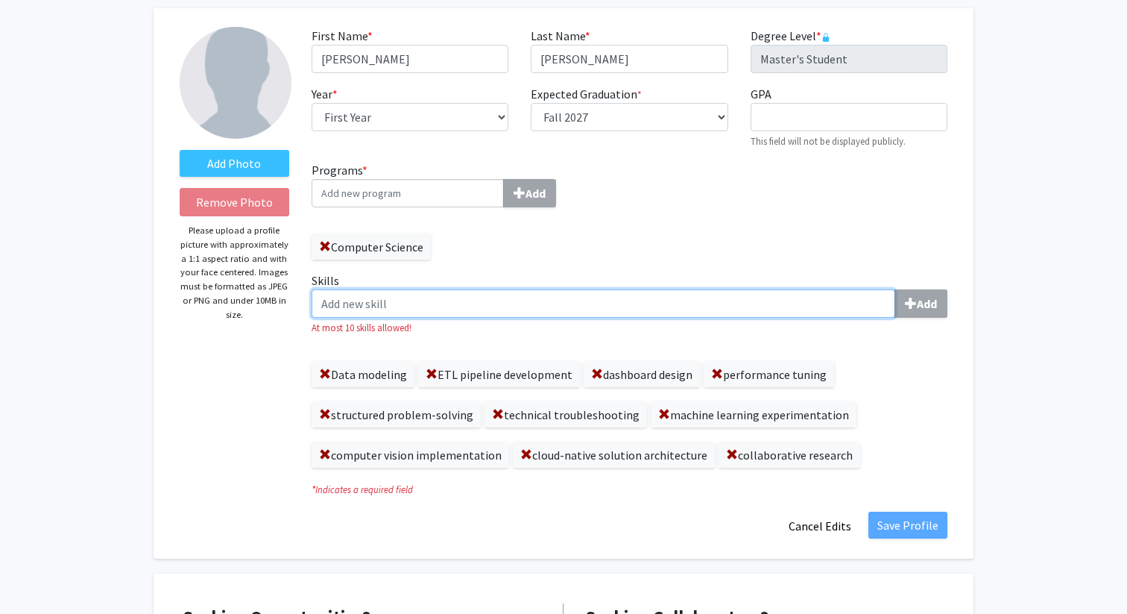
click at [517, 306] on input "Skills Add" at bounding box center [604, 303] width 584 height 28
paste input "agile project execution"
type input "agile project execution"
drag, startPoint x: 485, startPoint y: 303, endPoint x: 273, endPoint y: 302, distance: 211.7
click at [271, 302] on form "Add Photo Remove Photo Please upload a profile picture with approximately a 1:1…" at bounding box center [563, 283] width 790 height 513
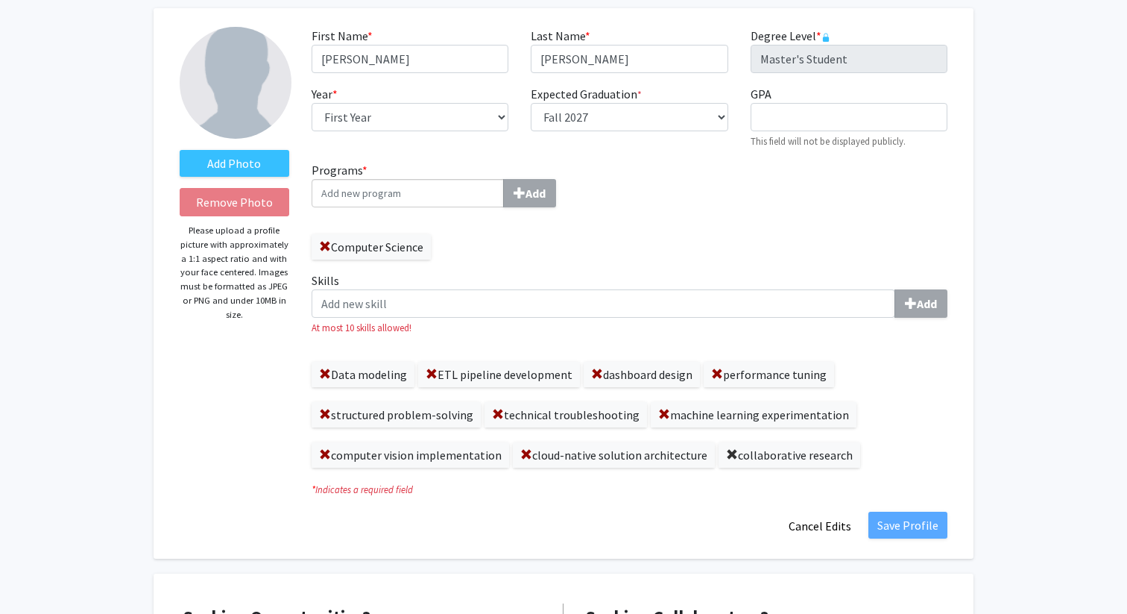
click at [726, 454] on span at bounding box center [732, 455] width 12 height 12
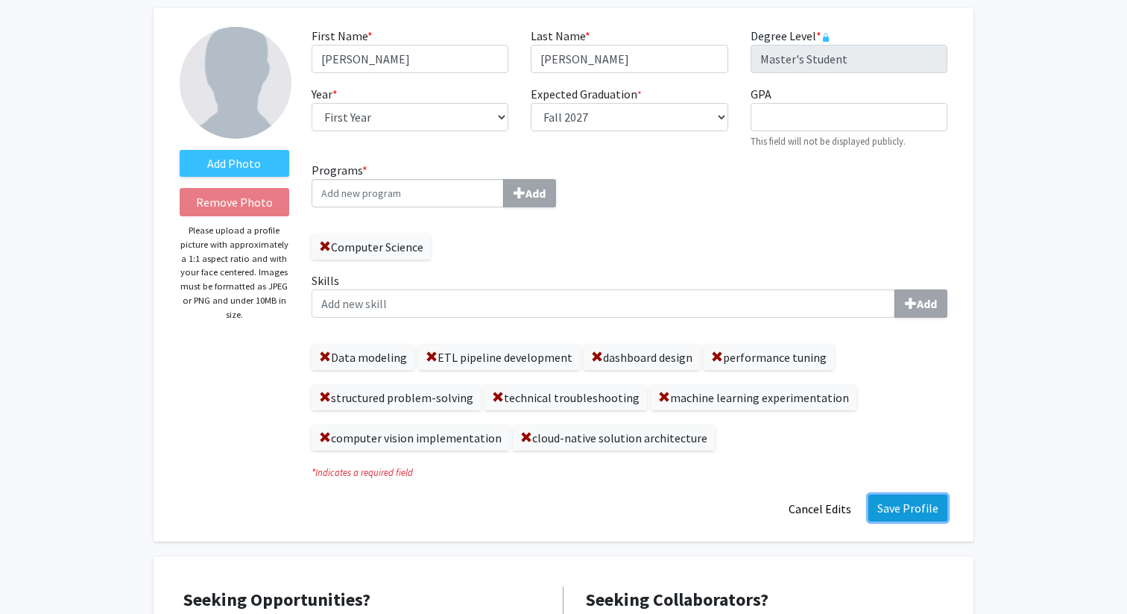
click at [892, 508] on button "Save Profile" at bounding box center [907, 507] width 79 height 27
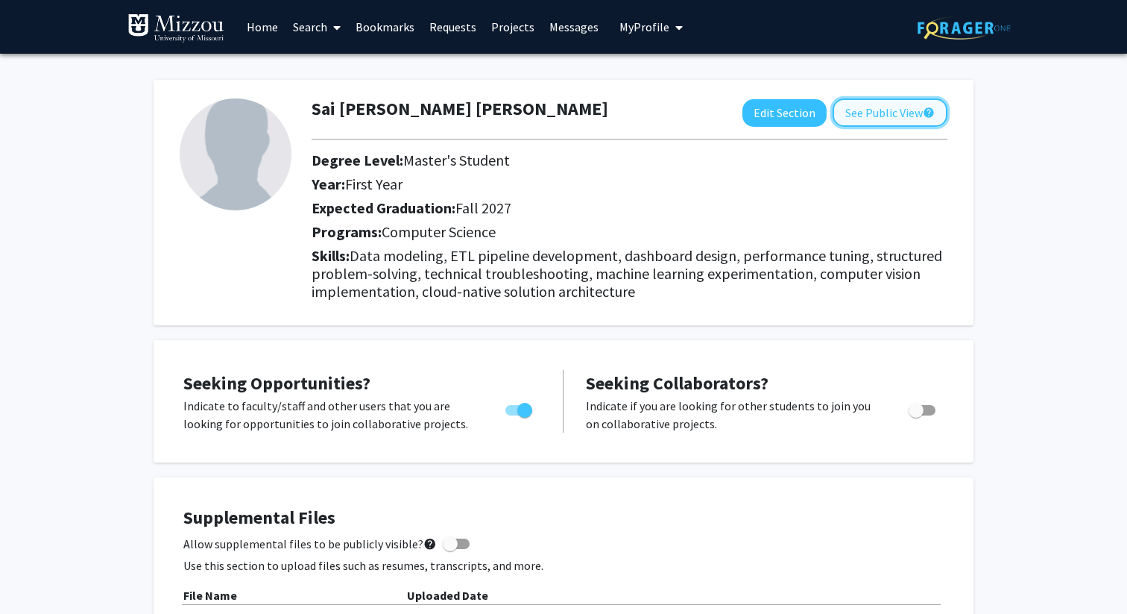
click at [877, 112] on button "See Public View help" at bounding box center [890, 112] width 115 height 28
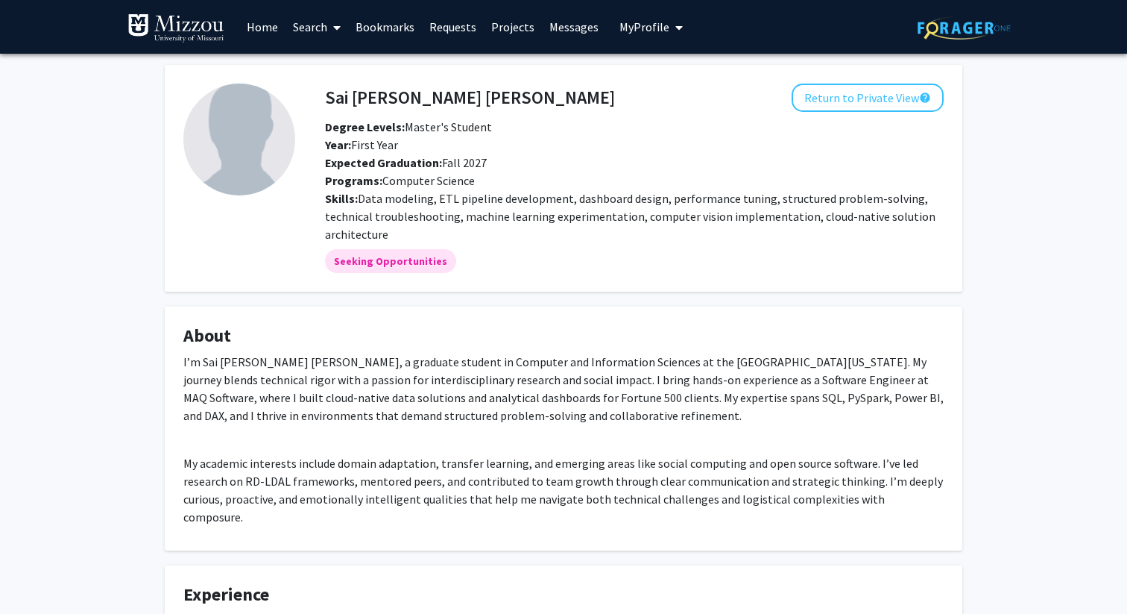
click at [456, 28] on link "Requests" at bounding box center [453, 27] width 62 height 52
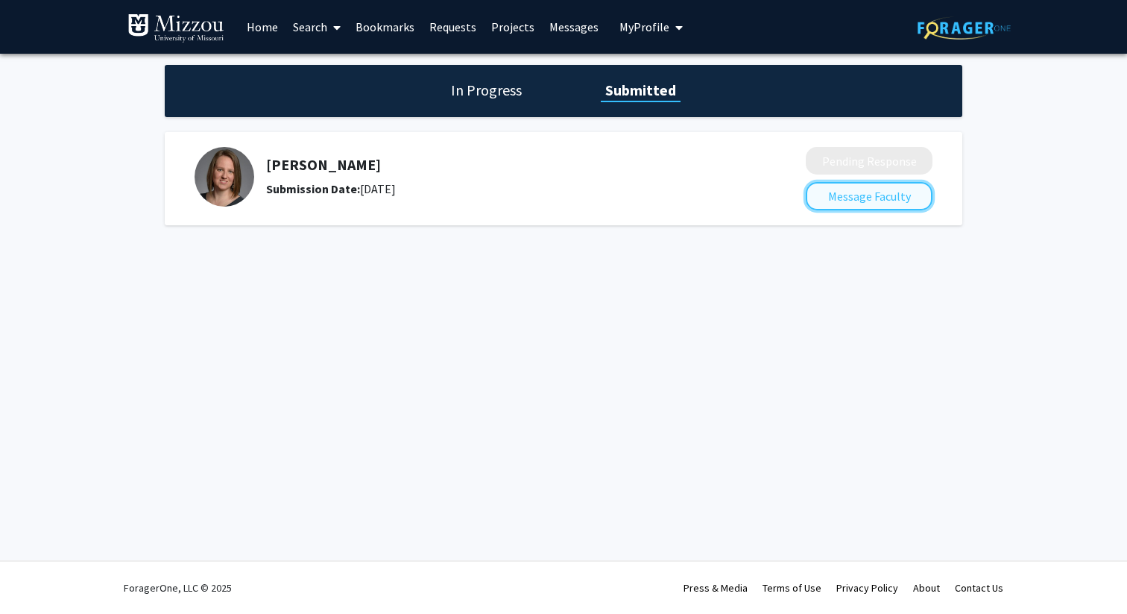
click at [850, 192] on button "Message Faculty" at bounding box center [869, 196] width 127 height 28
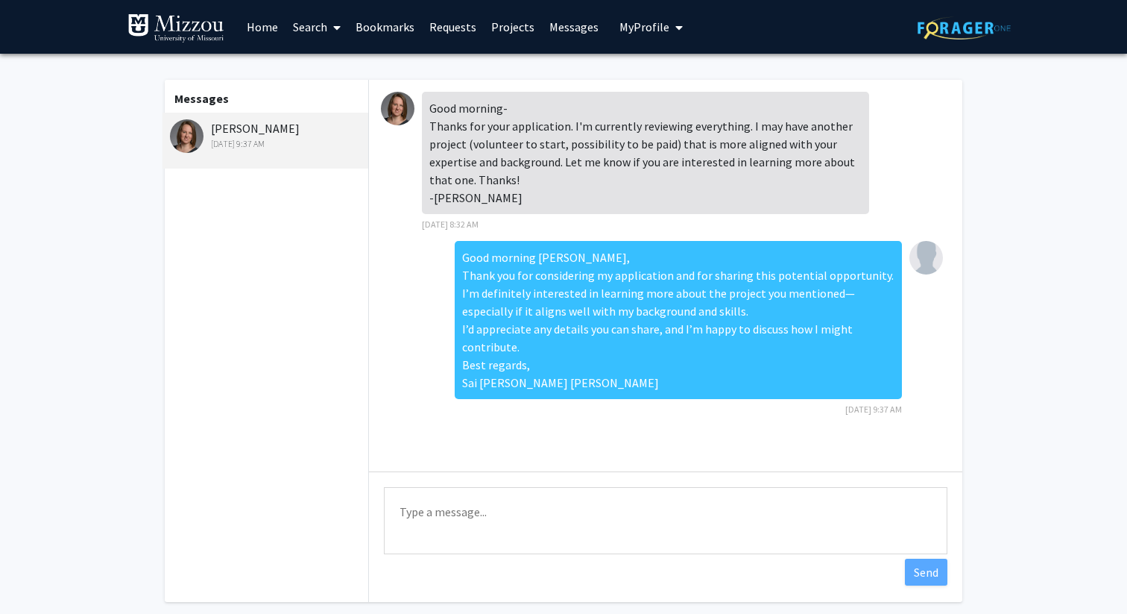
click at [263, 26] on link "Home" at bounding box center [262, 27] width 46 height 52
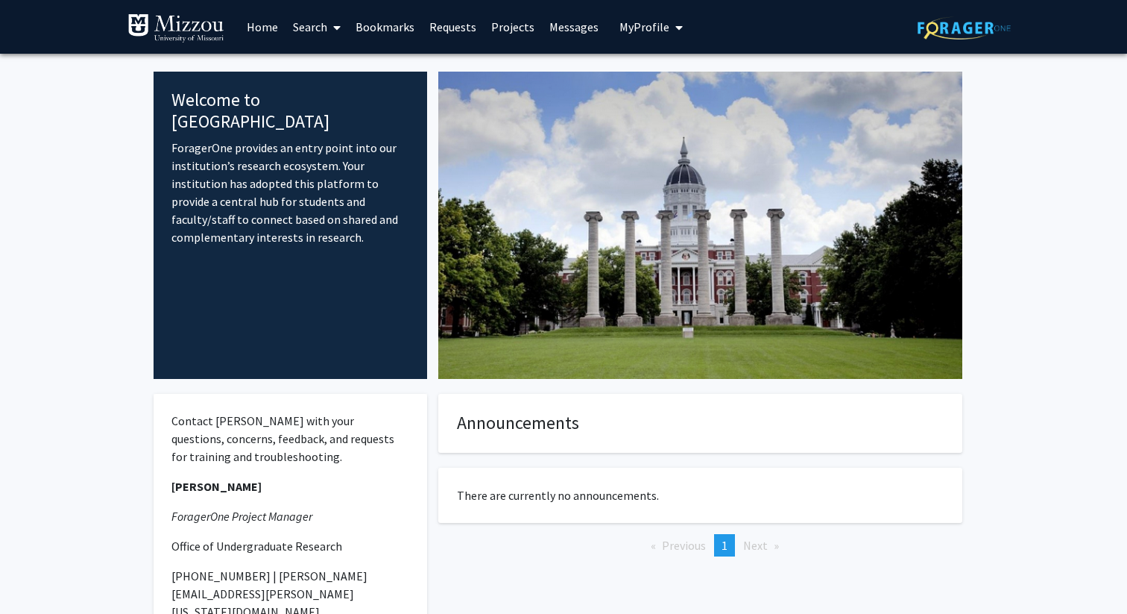
click at [324, 27] on link "Search" at bounding box center [317, 27] width 63 height 52
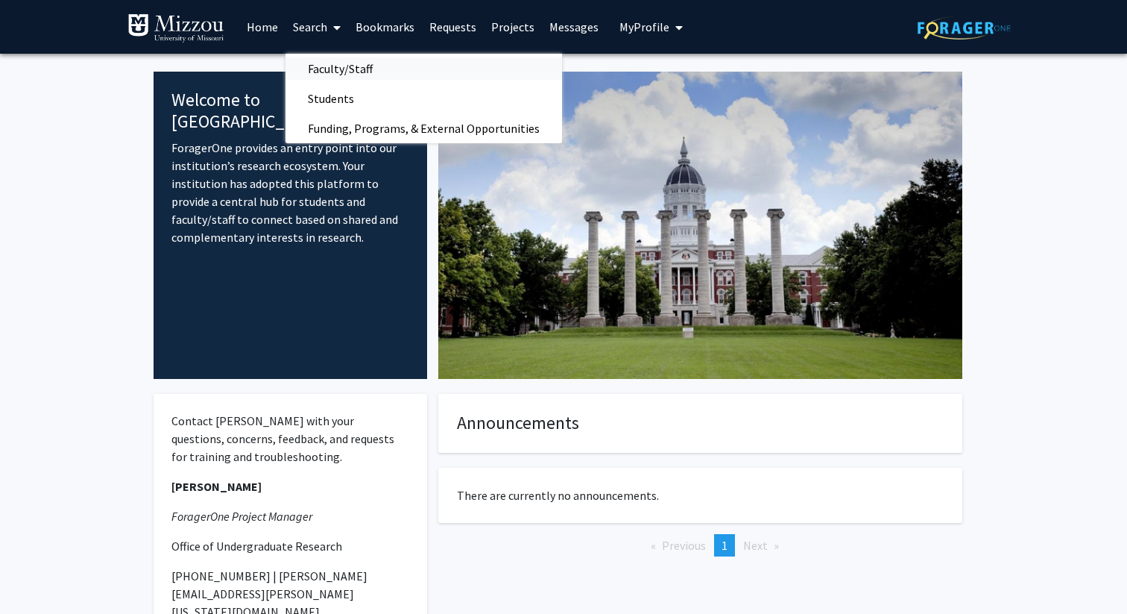
click at [335, 73] on span "Faculty/Staff" at bounding box center [341, 69] width 110 height 30
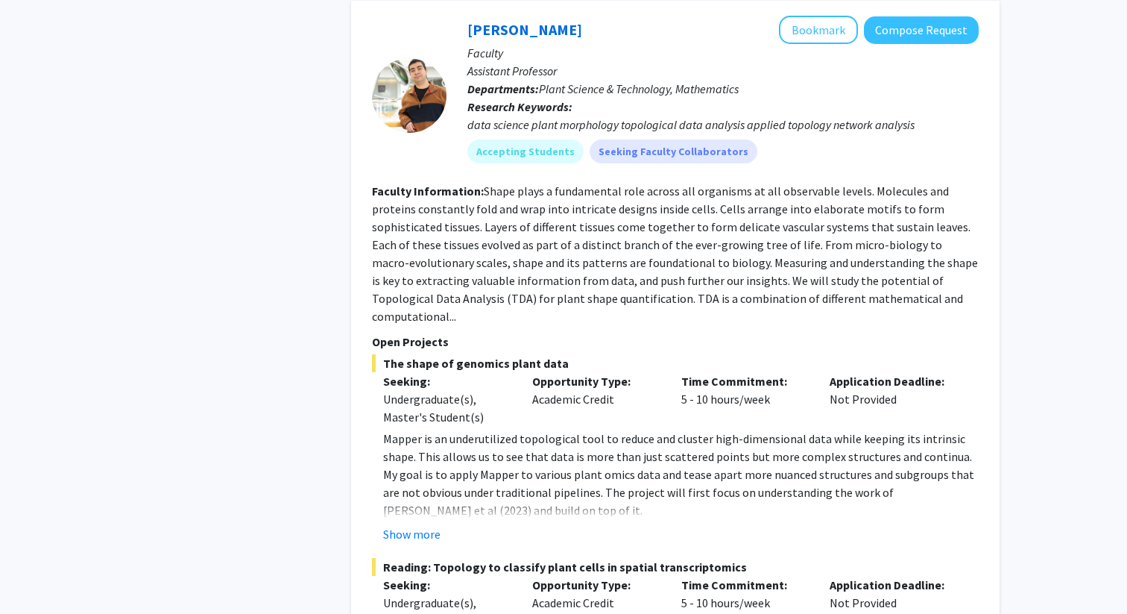
scroll to position [5891, 0]
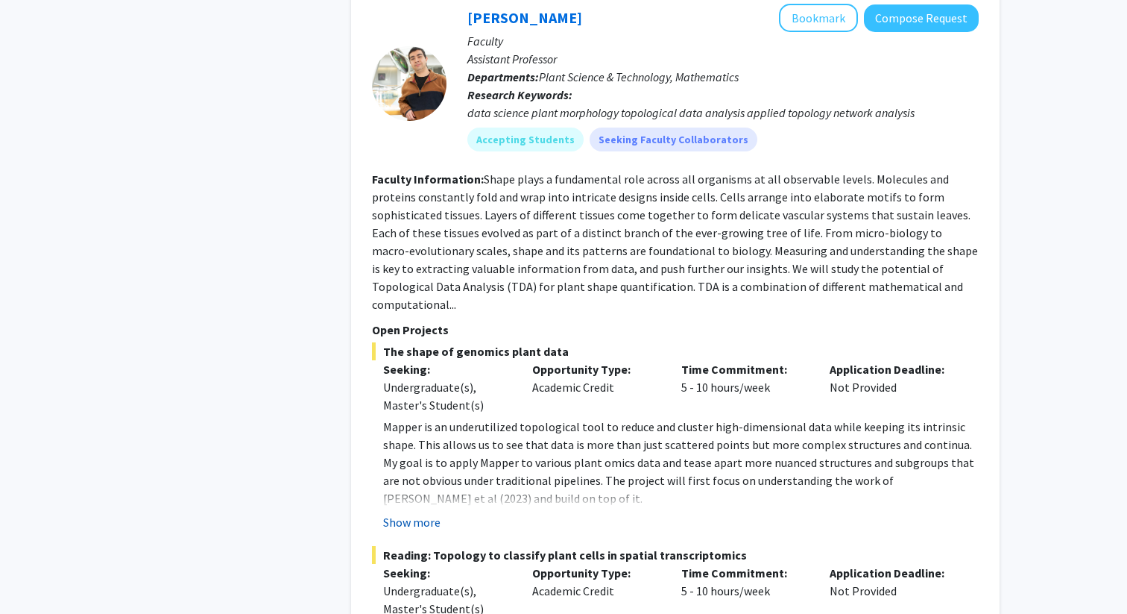
click at [422, 513] on button "Show more" at bounding box center [411, 522] width 57 height 18
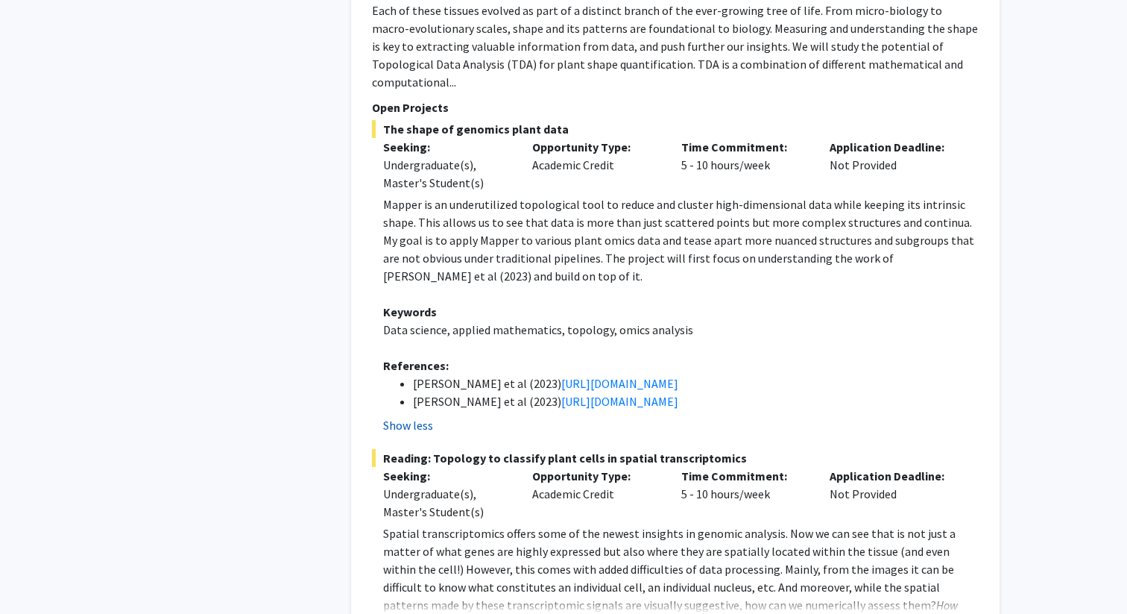
scroll to position [6116, 0]
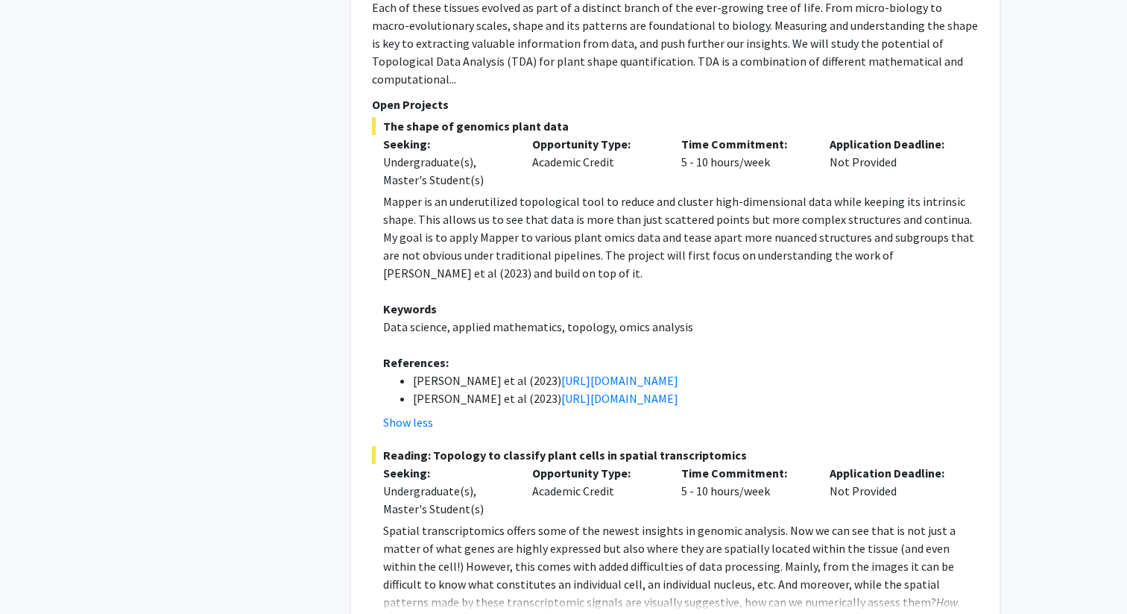
click at [398, 613] on button "Show more" at bounding box center [411, 626] width 57 height 18
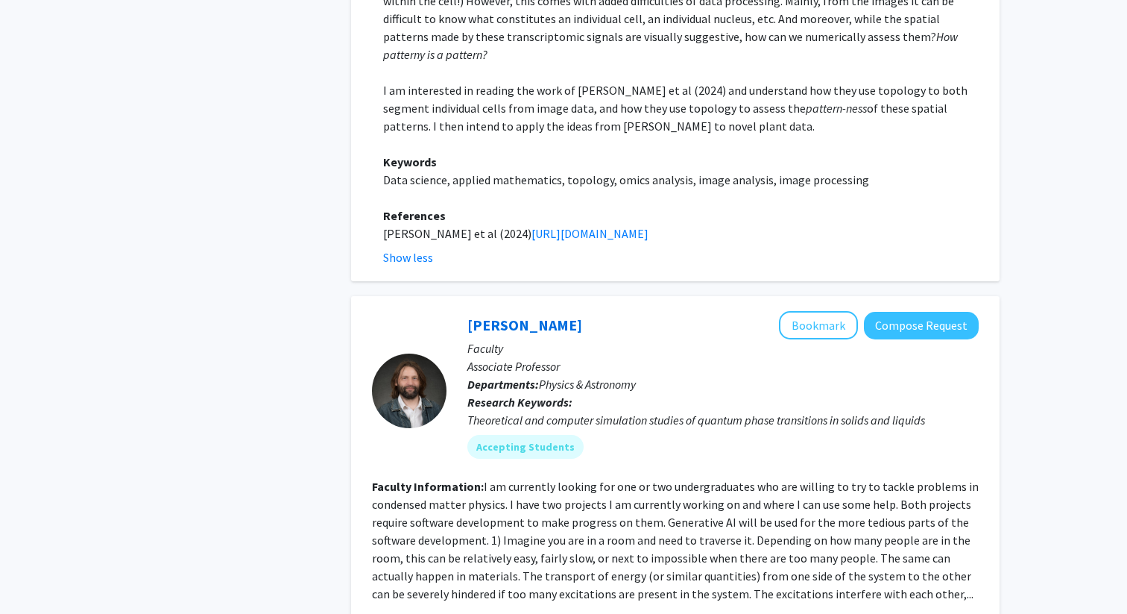
scroll to position [6763, 0]
